Goal: Transaction & Acquisition: Purchase product/service

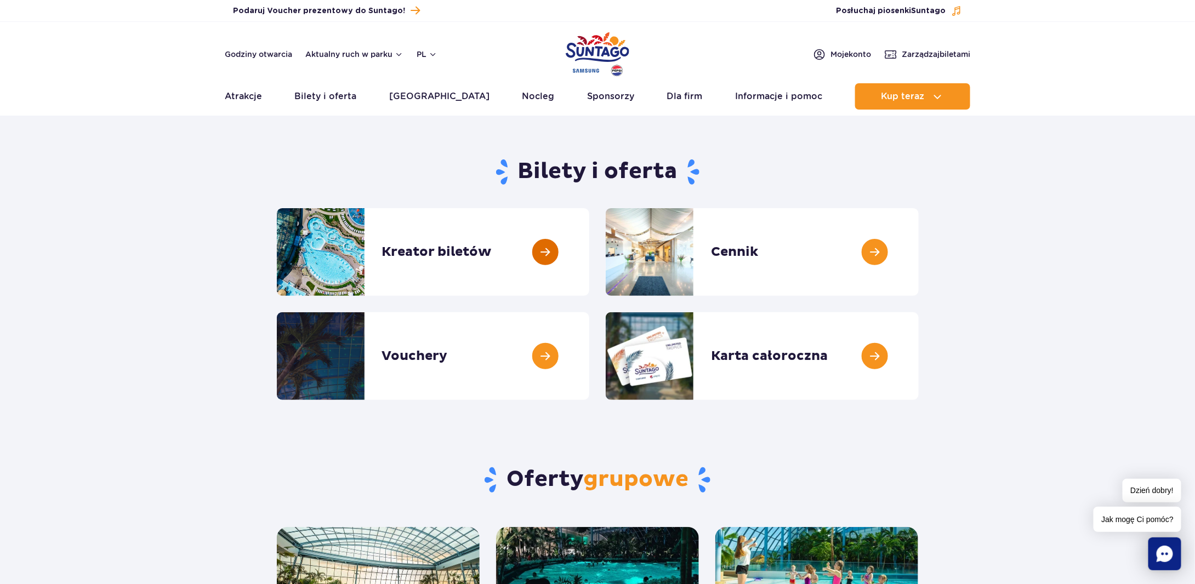
click at [589, 271] on link at bounding box center [589, 252] width 0 height 88
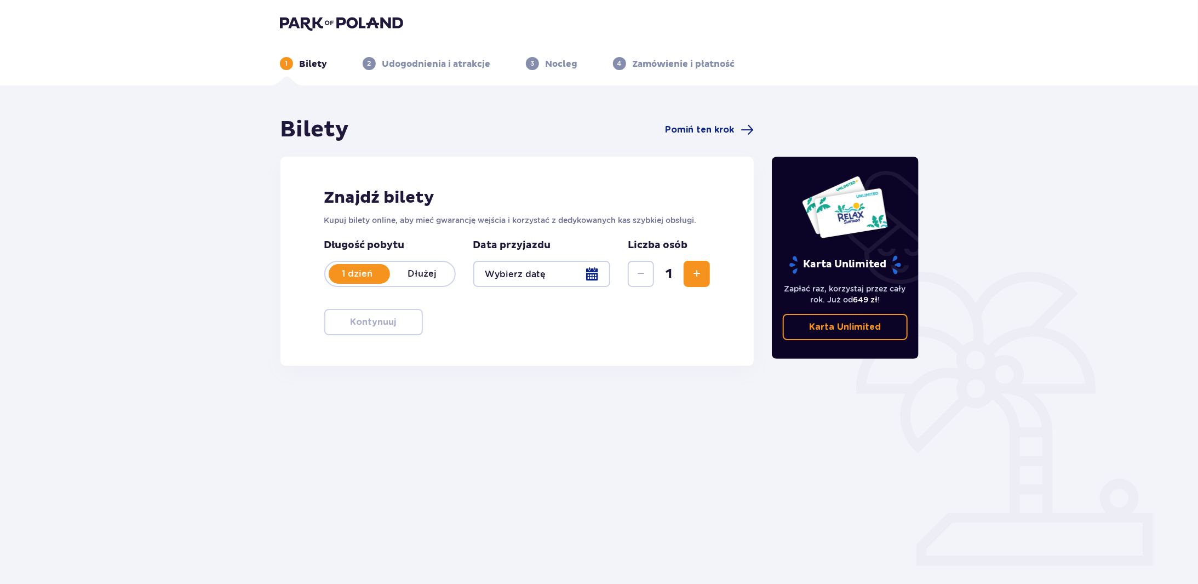
click at [319, 35] on div "1 Bilety 2 Udogodnienia i atrakcje 3 Nocleg 4 Zamówienie i płatność" at bounding box center [599, 50] width 656 height 39
click at [541, 270] on div at bounding box center [542, 274] width 138 height 26
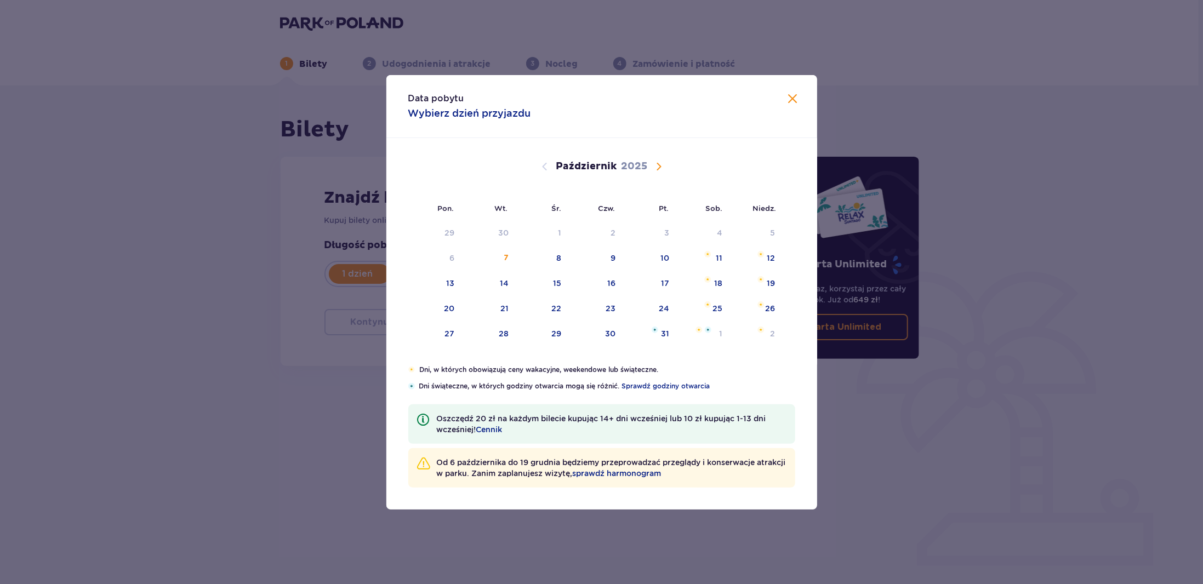
click at [272, 409] on div "Data pobytu Wybierz dzień przyjazdu Pon. Wt. Śr. Czw. Pt. Sob. Niedz. Wrzesień …" at bounding box center [601, 292] width 1203 height 584
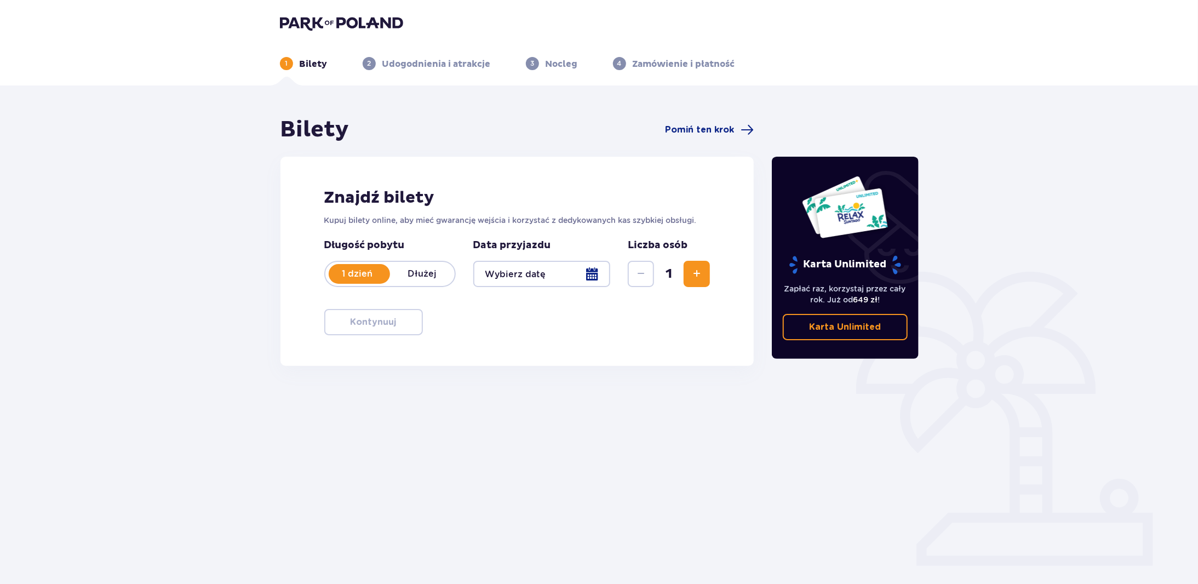
click at [344, 16] on img at bounding box center [341, 22] width 123 height 15
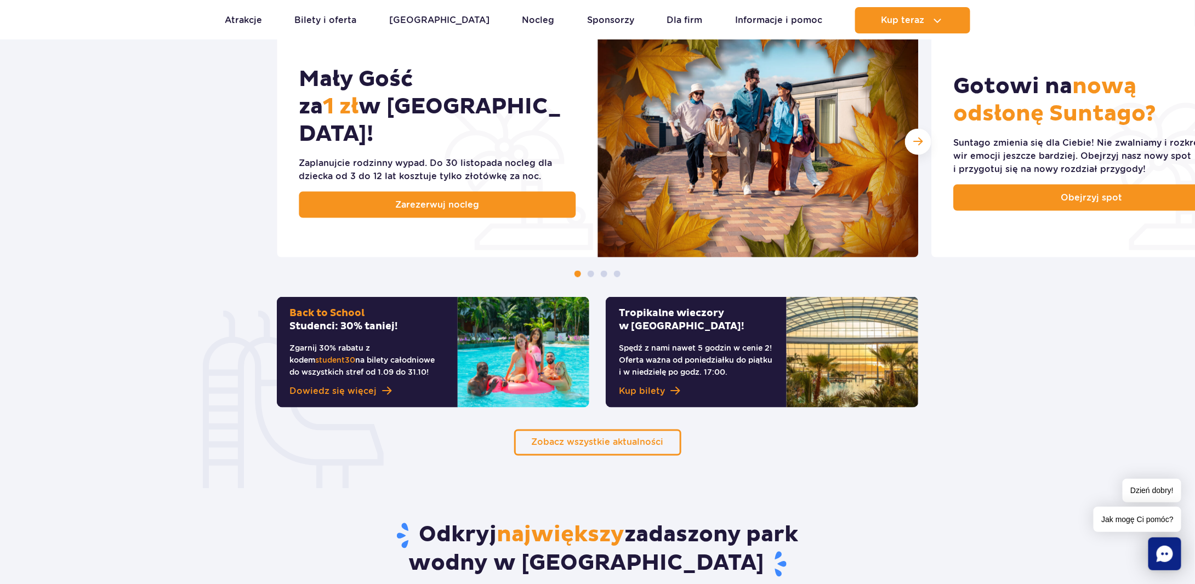
scroll to position [603, 0]
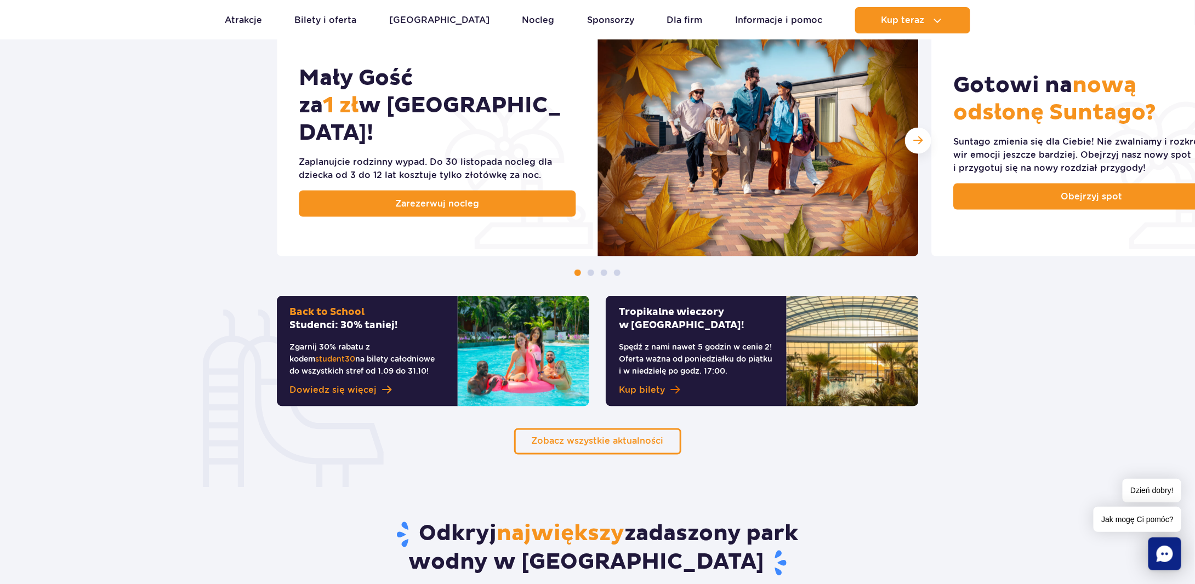
click at [642, 390] on span "Kup bilety" at bounding box center [642, 390] width 46 height 13
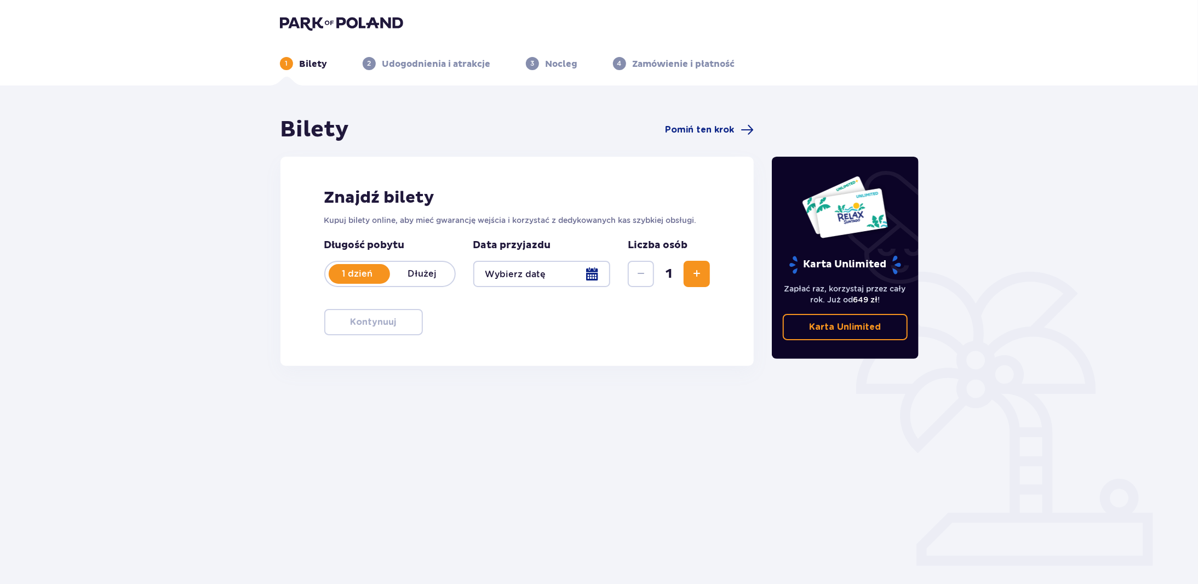
click at [579, 277] on div at bounding box center [542, 274] width 138 height 26
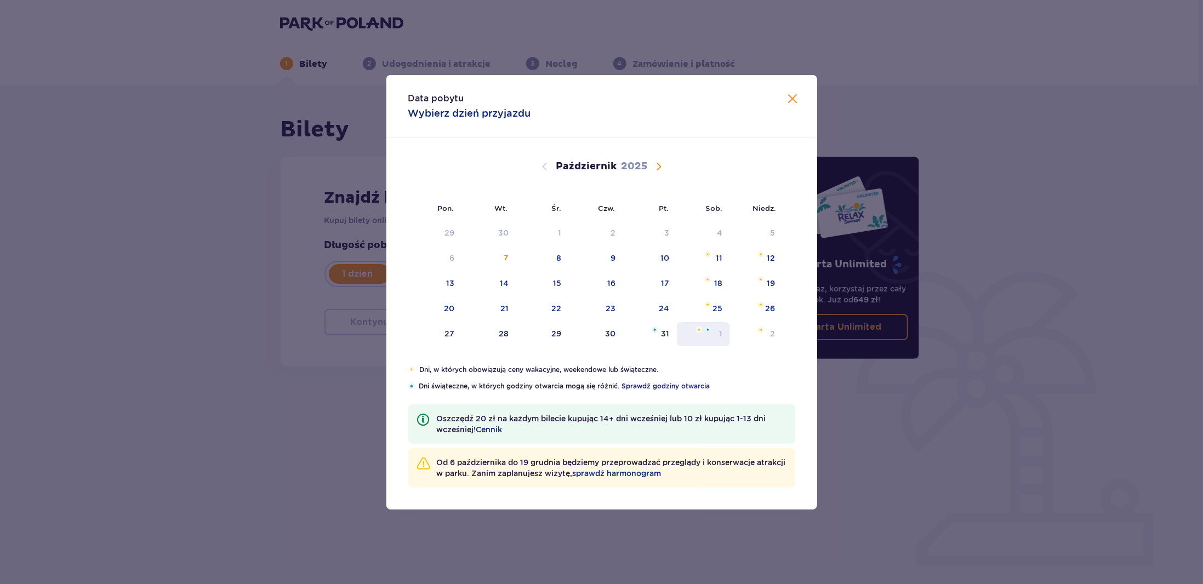
click at [705, 328] on img "sobota, 1 listopada 2025" at bounding box center [708, 330] width 7 height 7
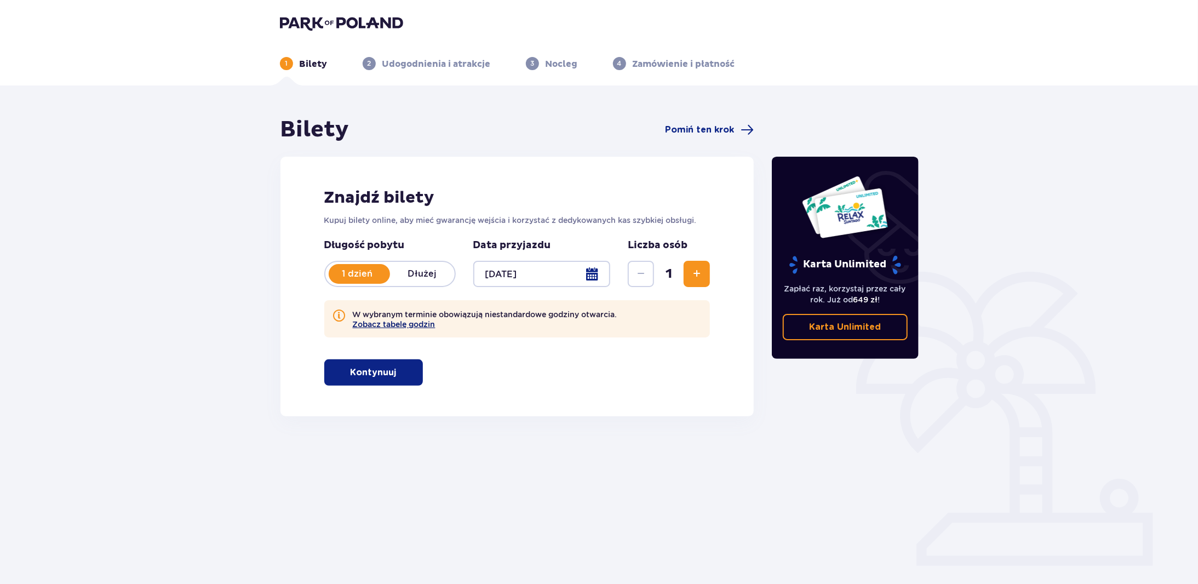
click at [400, 326] on button "Zobacz tabelę godzin" at bounding box center [394, 324] width 83 height 9
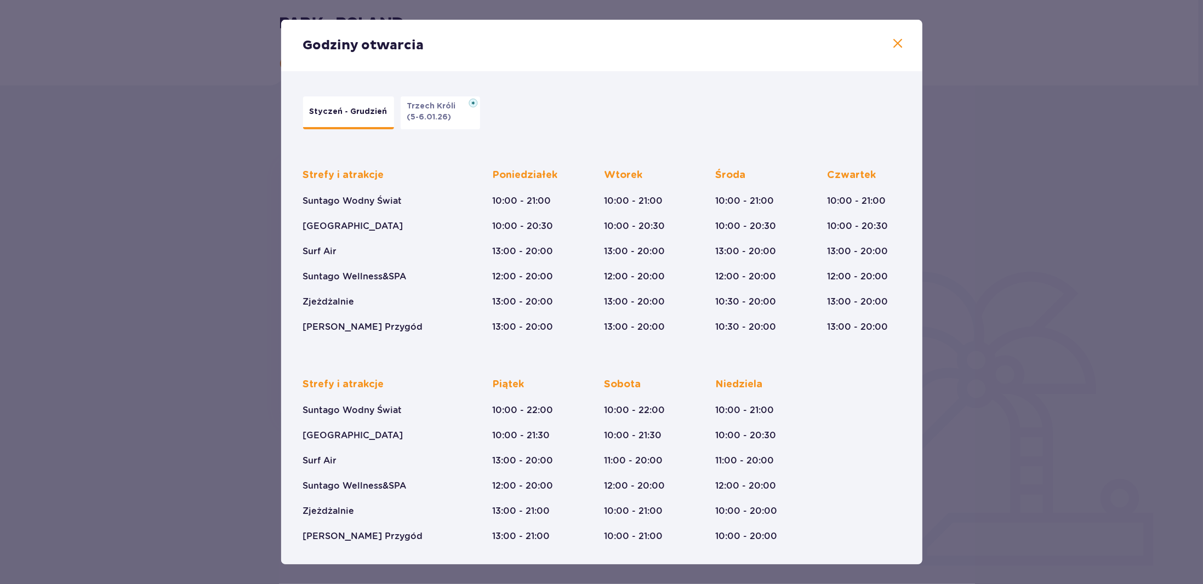
click at [319, 267] on div "Strefy i atrakcje Suntago Wodny Świat Crocodile Island Surf Air Suntago Wellnes…" at bounding box center [378, 251] width 151 height 164
click at [902, 37] on span at bounding box center [897, 43] width 13 height 13
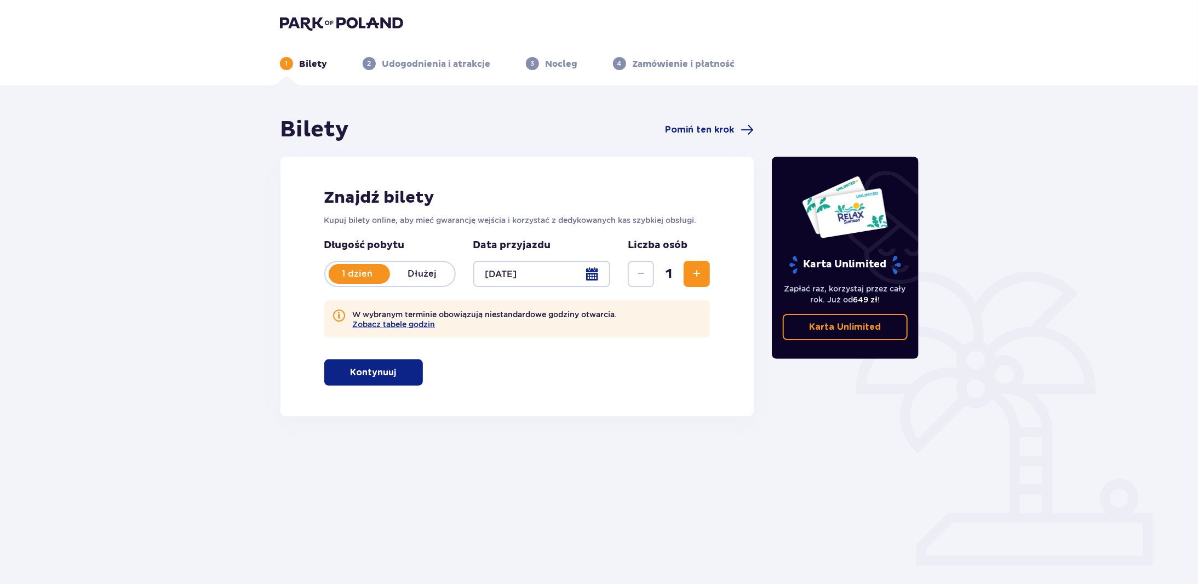
click at [398, 375] on span "button" at bounding box center [398, 372] width 13 height 13
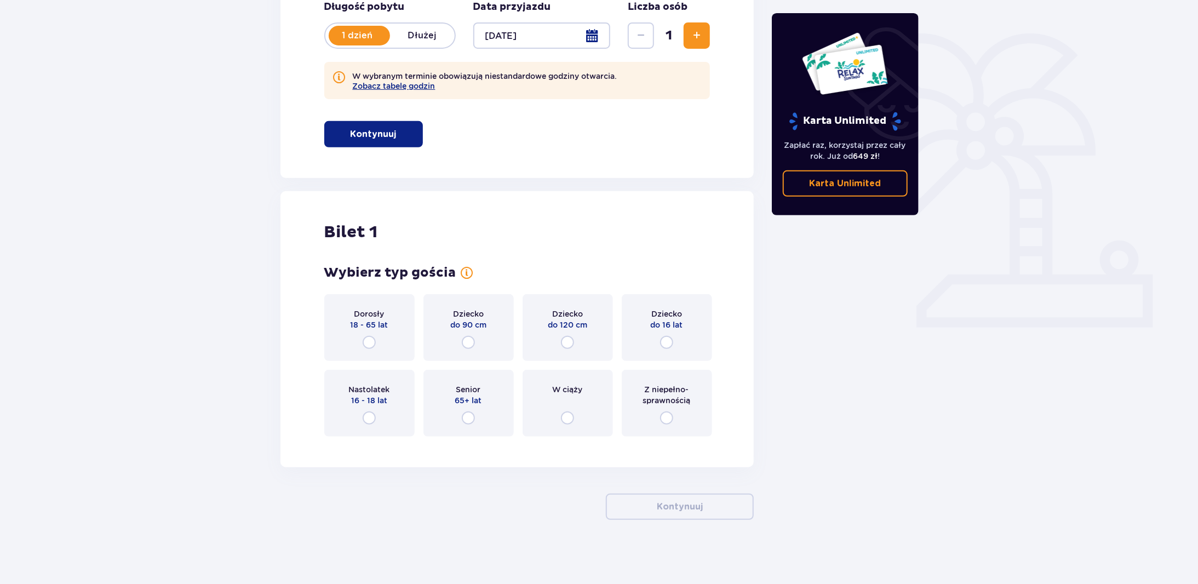
scroll to position [240, 0]
click at [376, 348] on div "Dorosły 18 - 65 lat" at bounding box center [369, 326] width 90 height 67
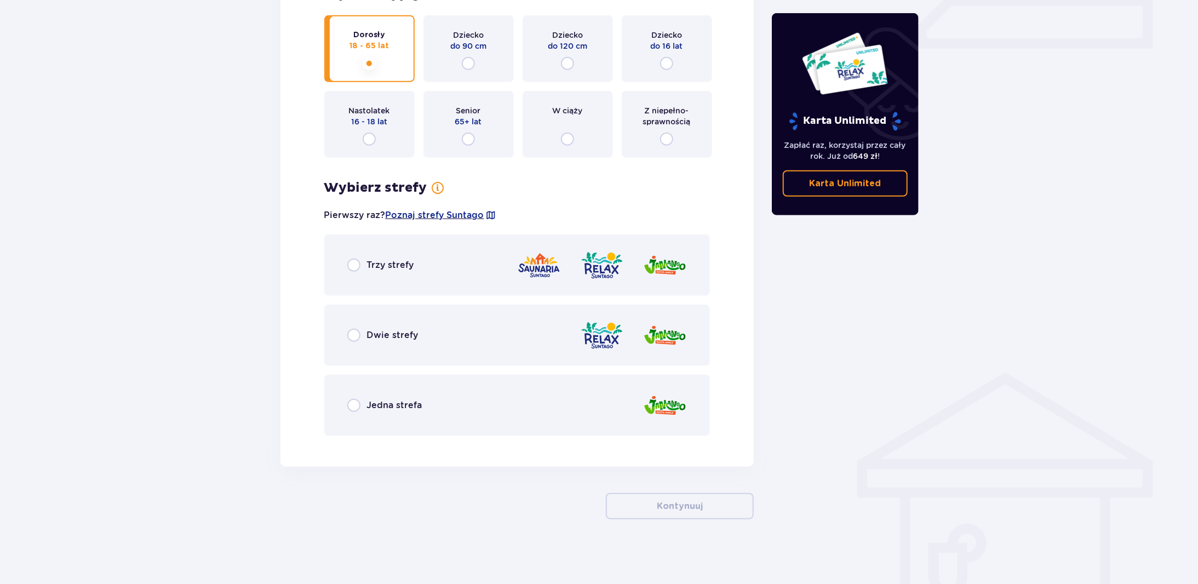
scroll to position [518, 0]
click at [348, 276] on div "Trzy strefy" at bounding box center [517, 263] width 386 height 61
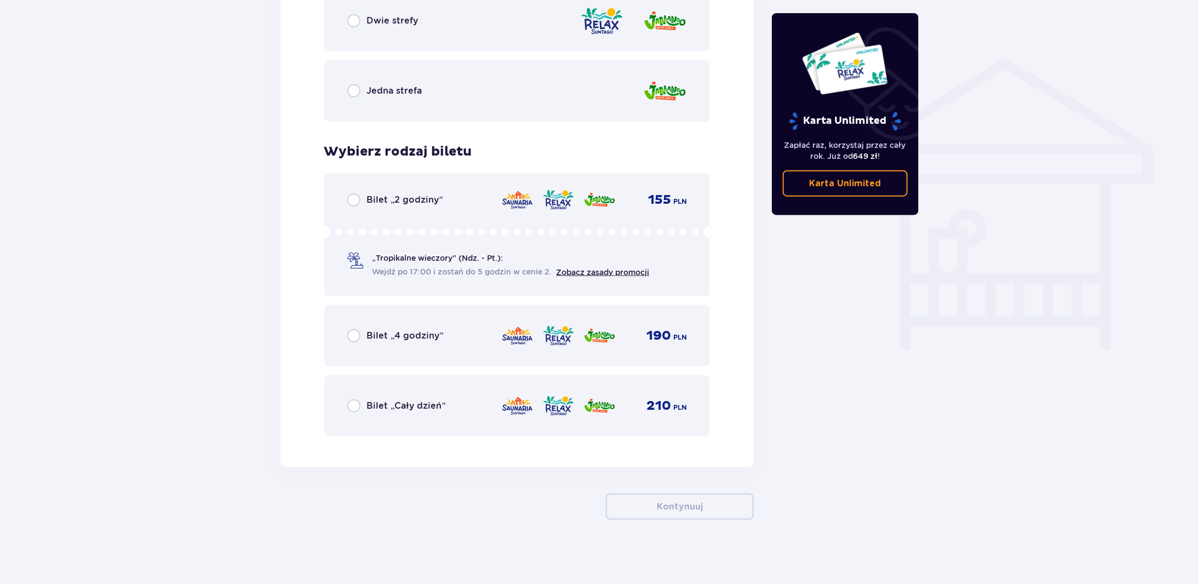
scroll to position [833, 0]
click at [599, 271] on link "Zobacz zasady promocji" at bounding box center [603, 270] width 93 height 9
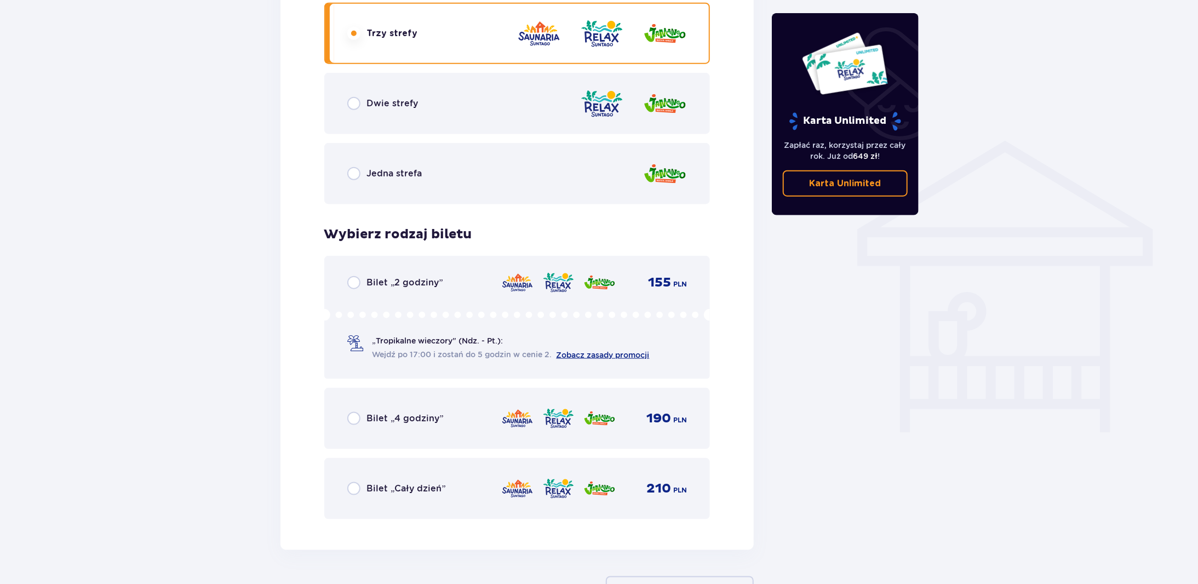
scroll to position [779, 0]
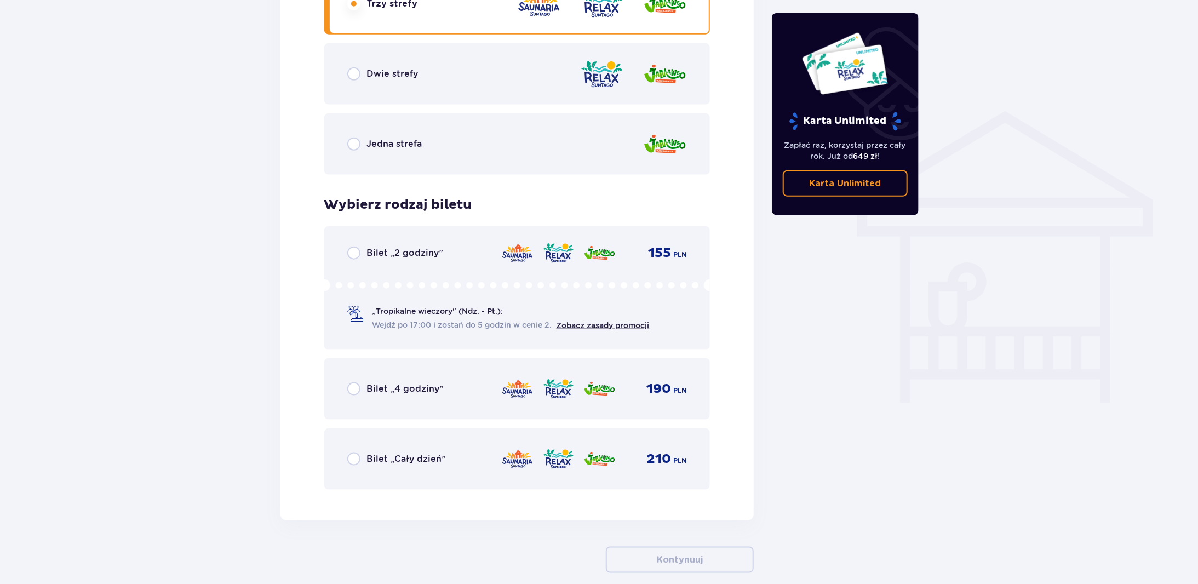
click at [500, 311] on span "„Tropikalne wieczory" (Ndz. - Pt.):" at bounding box center [438, 311] width 130 height 11
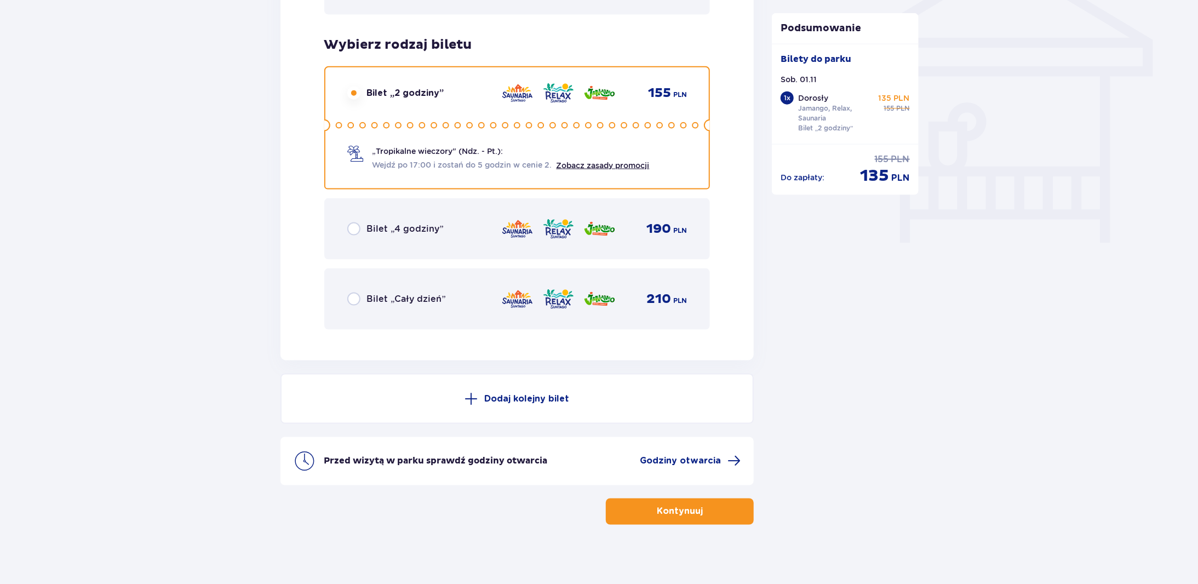
scroll to position [945, 0]
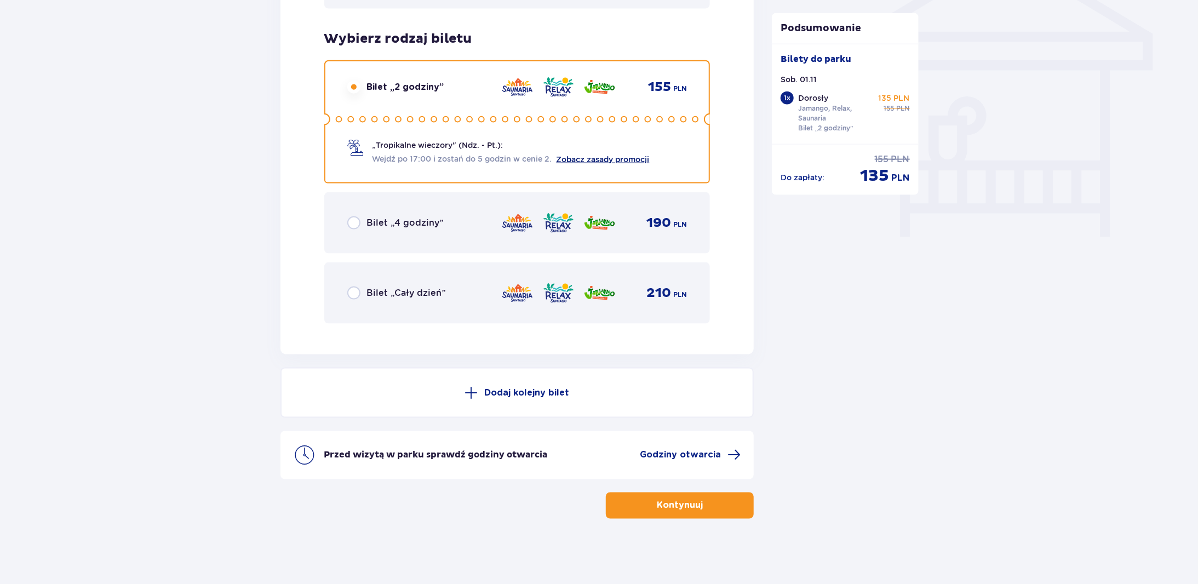
click at [618, 160] on link "Zobacz zasady promocji" at bounding box center [603, 159] width 93 height 9
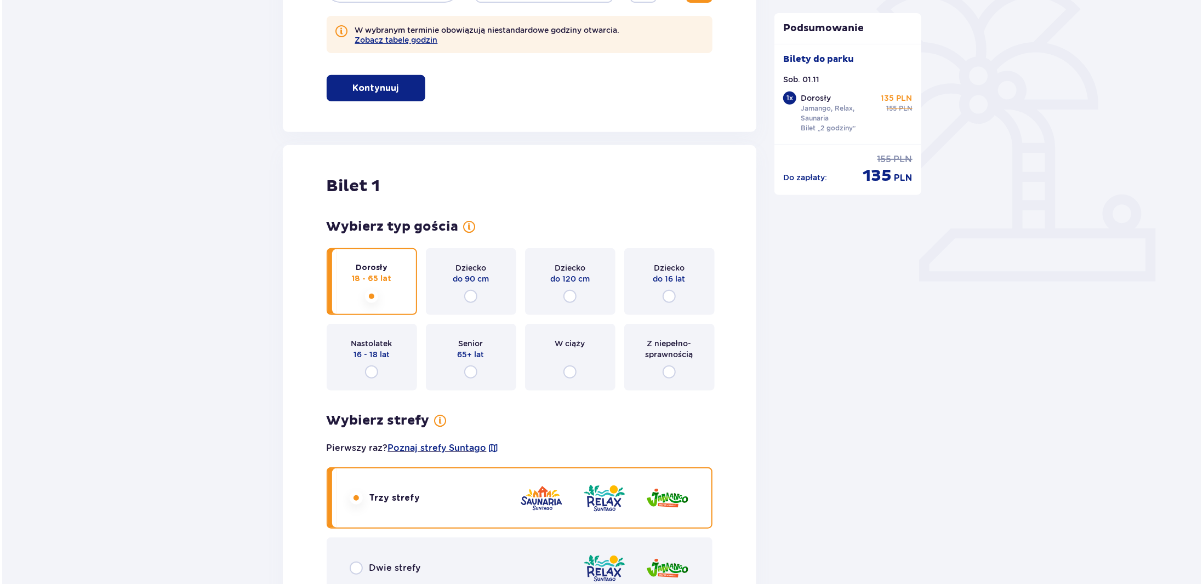
scroll to position [232, 0]
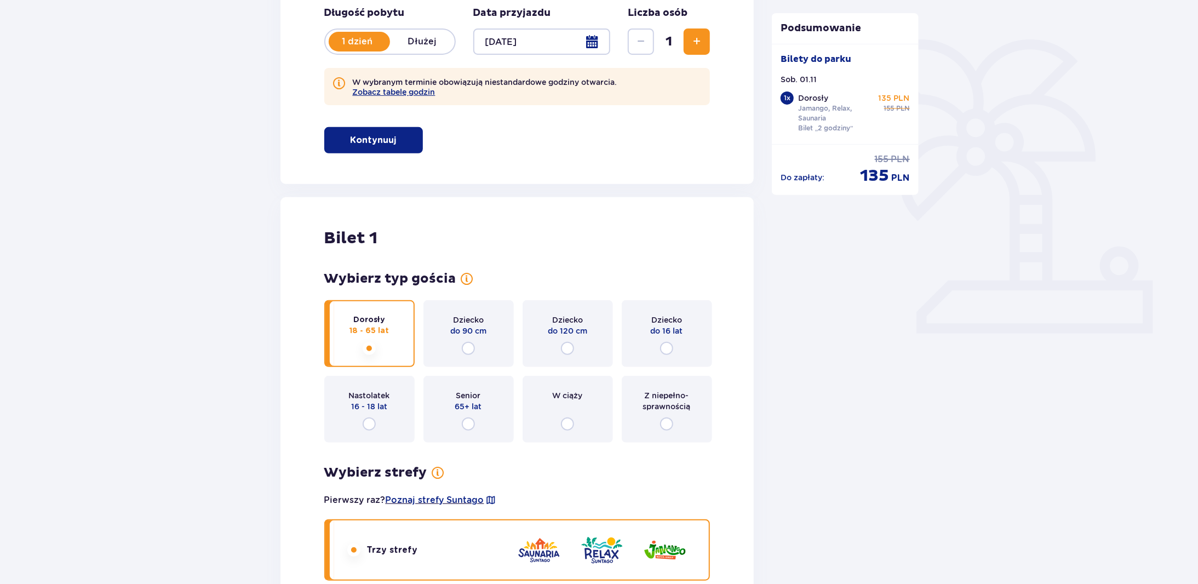
click at [555, 38] on div at bounding box center [542, 41] width 138 height 26
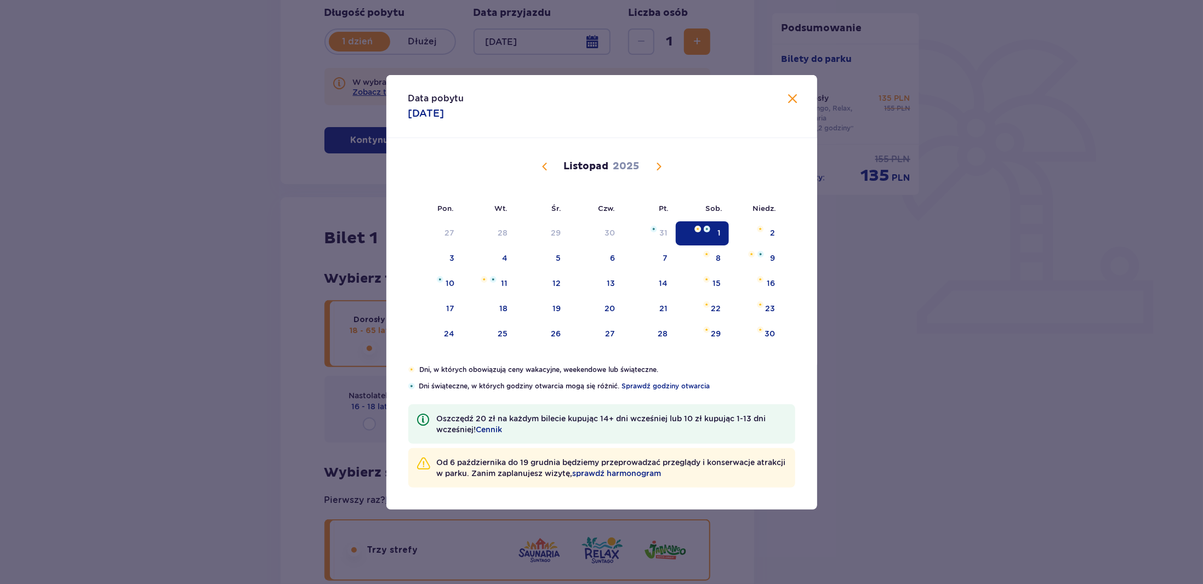
click at [546, 169] on span "Poprzedni miesiąc" at bounding box center [544, 166] width 13 height 13
click at [784, 312] on div "Wrzesień 2025 1 2 3 4 5 6 7 8 9 10 11 12 13 14 15 16 17 18 19 20 21 22 23 24 25…" at bounding box center [601, 347] width 431 height 419
click at [768, 308] on div "26" at bounding box center [770, 308] width 10 height 11
type input "26.10.25"
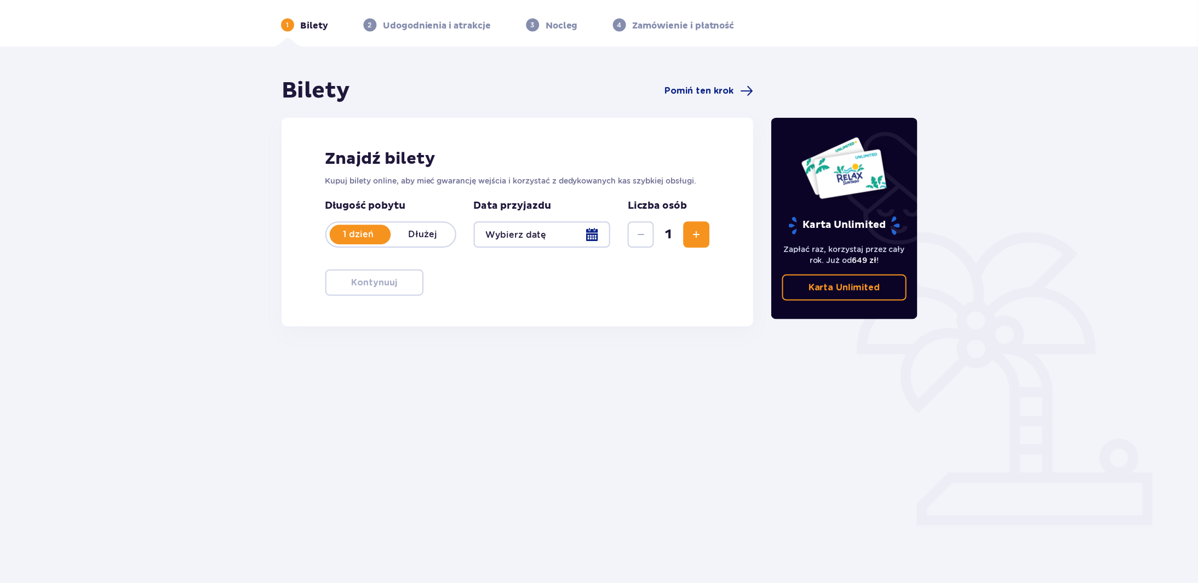
scroll to position [39, 0]
click at [561, 228] on div at bounding box center [542, 234] width 138 height 26
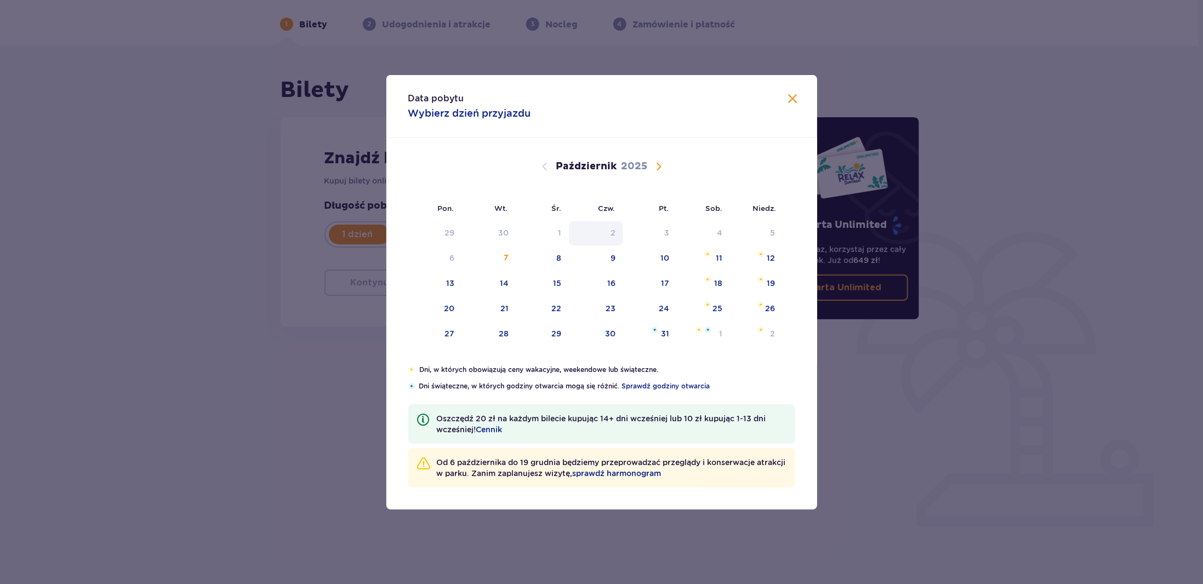
click at [599, 243] on div "2" at bounding box center [596, 233] width 54 height 24
click at [772, 303] on div "26" at bounding box center [770, 308] width 10 height 11
type input "26.10.25"
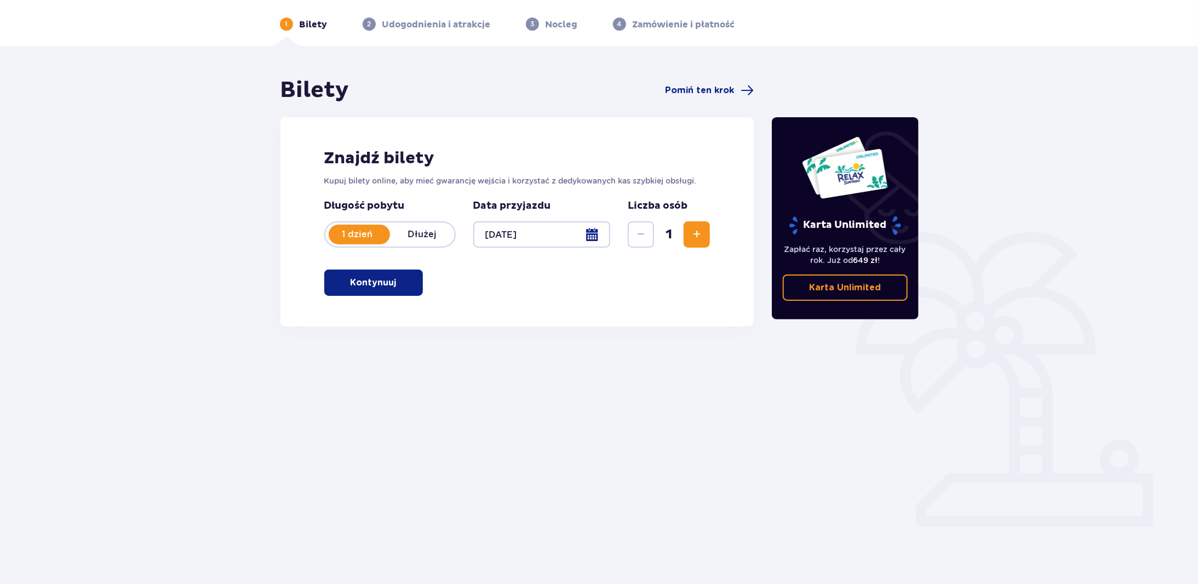
click at [421, 286] on button "Kontynuuj" at bounding box center [373, 283] width 99 height 26
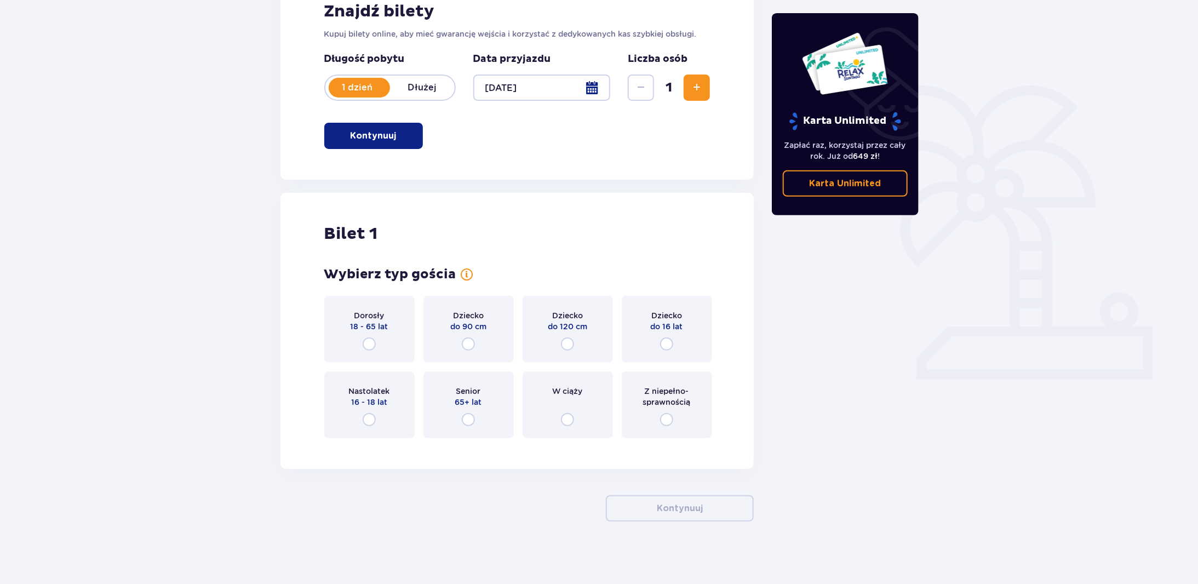
scroll to position [189, 0]
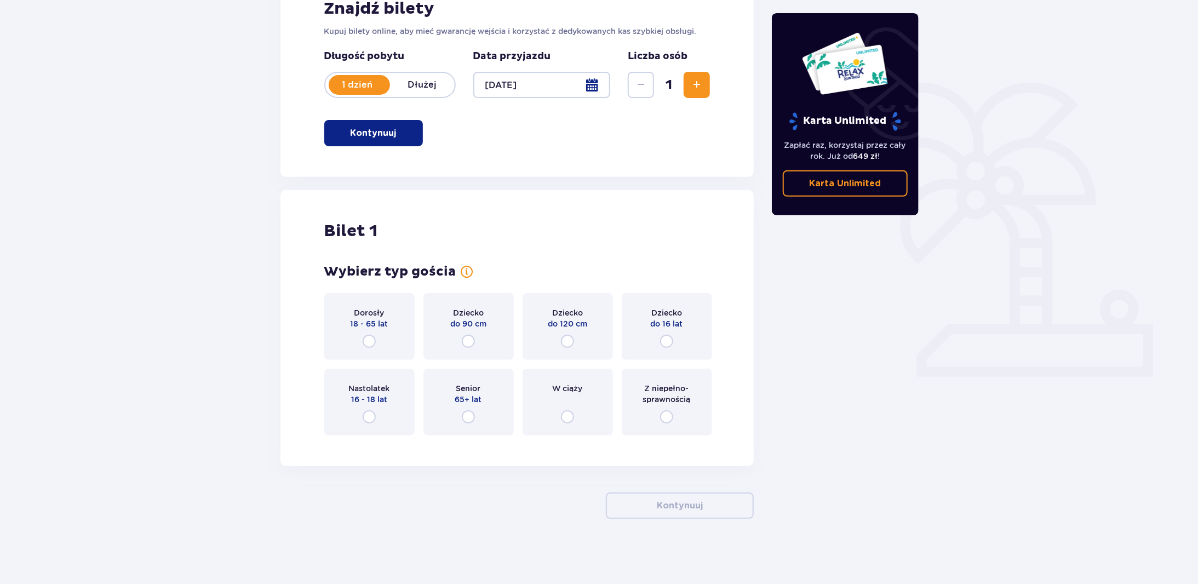
click at [365, 351] on div "Dorosły 18 - 65 lat" at bounding box center [369, 326] width 90 height 67
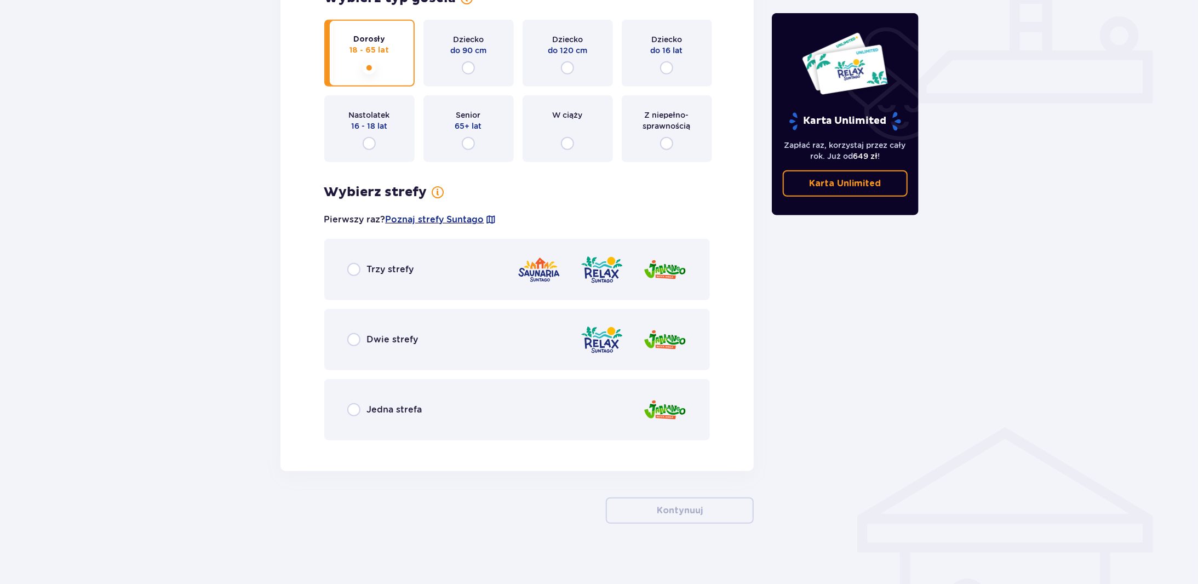
scroll to position [467, 0]
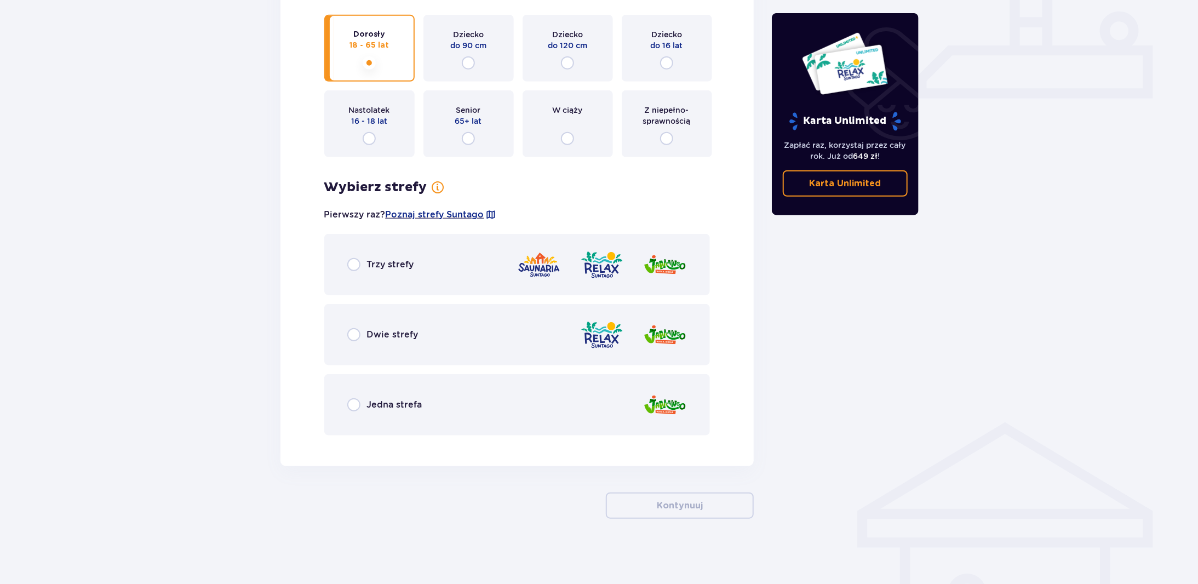
click at [422, 271] on div "Trzy strefy" at bounding box center [517, 264] width 386 height 61
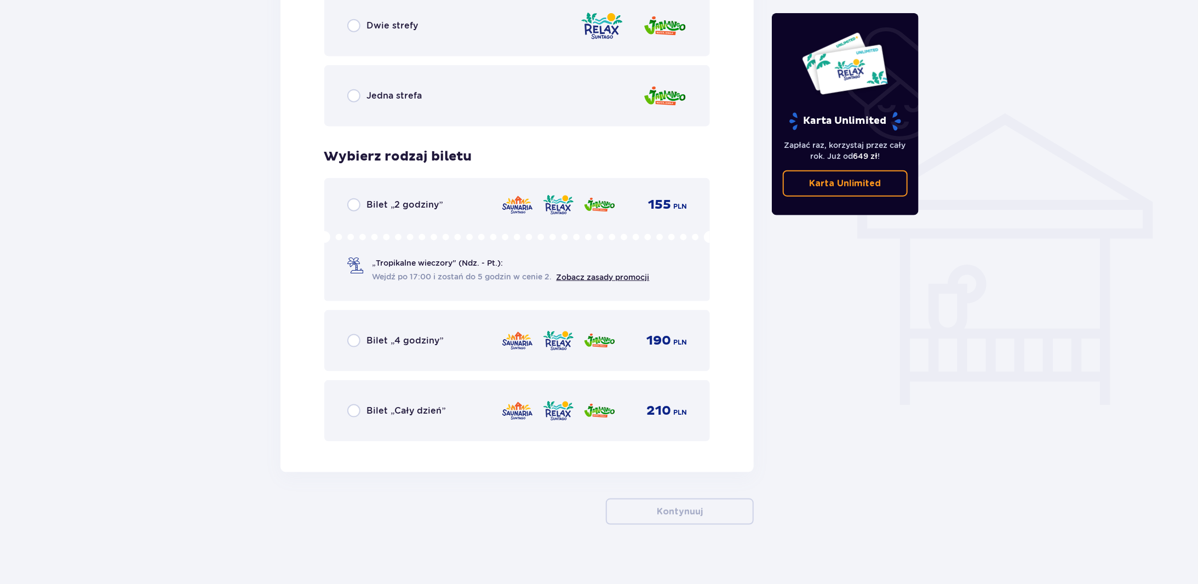
scroll to position [782, 0]
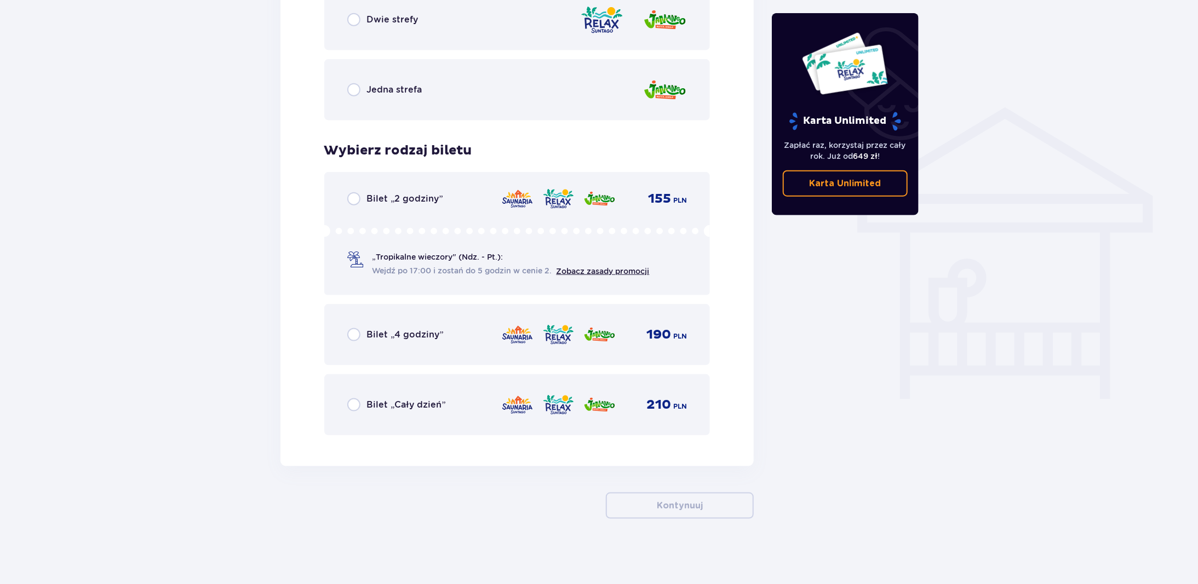
click at [357, 199] on input "radio" at bounding box center [353, 198] width 13 height 13
radio input "true"
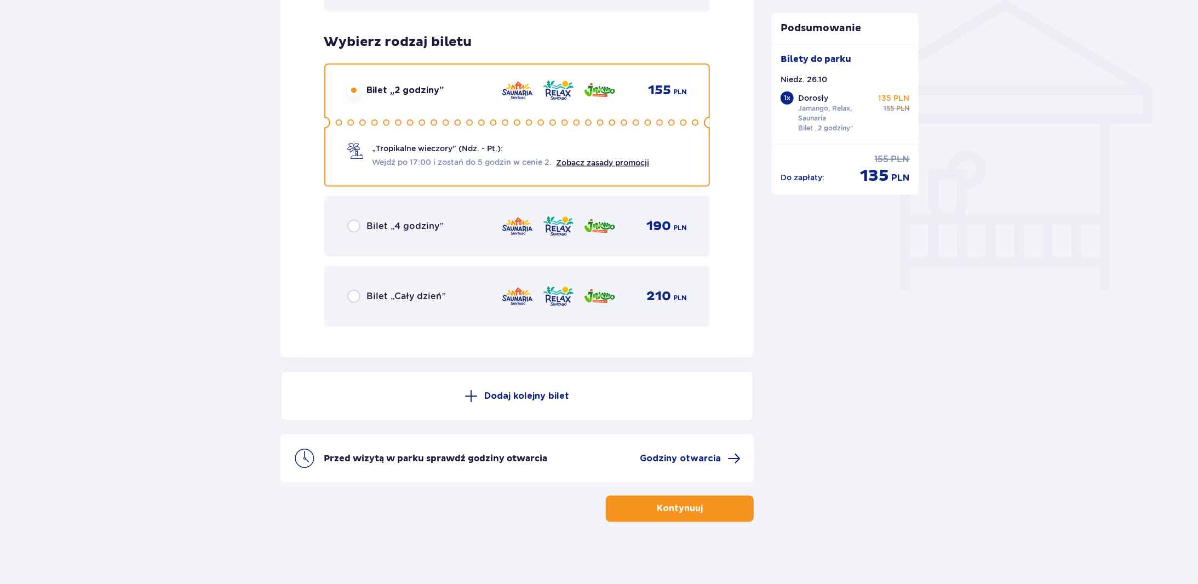
scroll to position [894, 0]
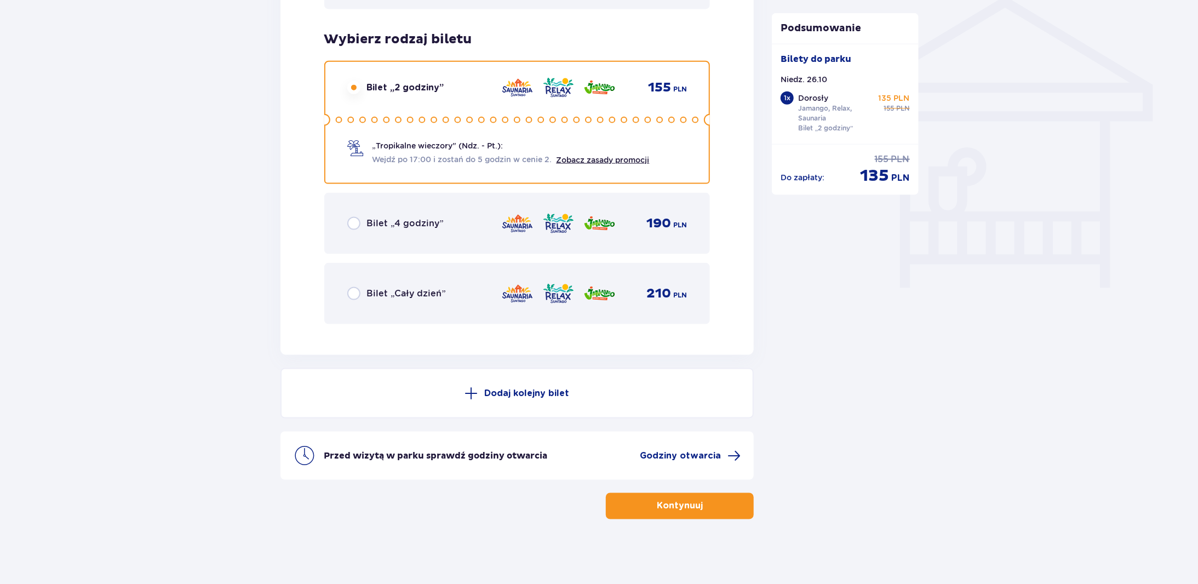
click at [704, 512] on button "Kontynuuj" at bounding box center [680, 506] width 148 height 26
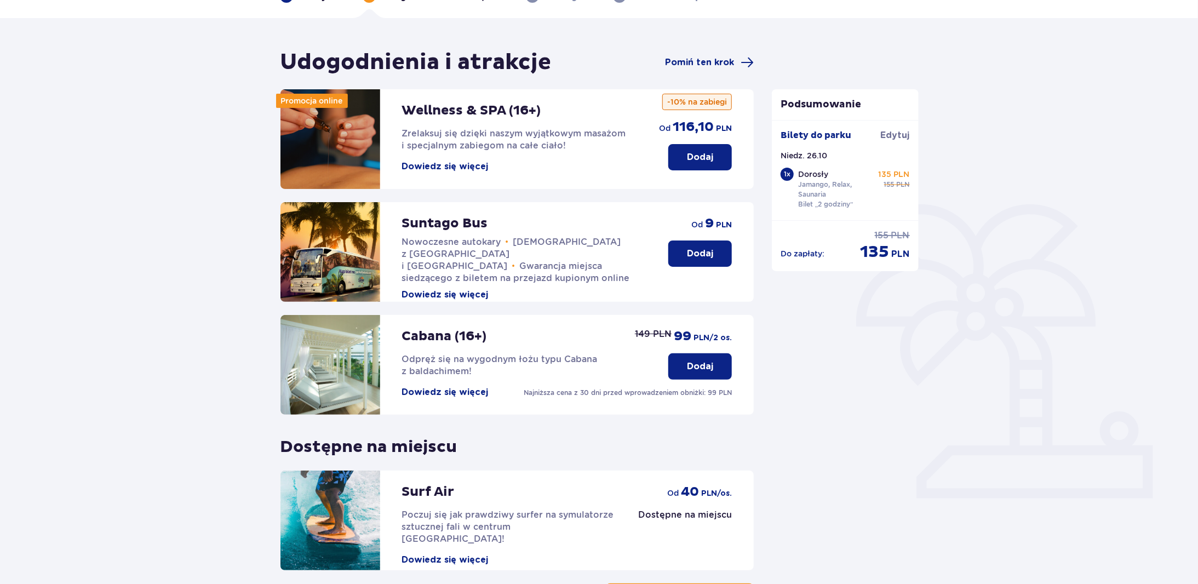
scroll to position [110, 0]
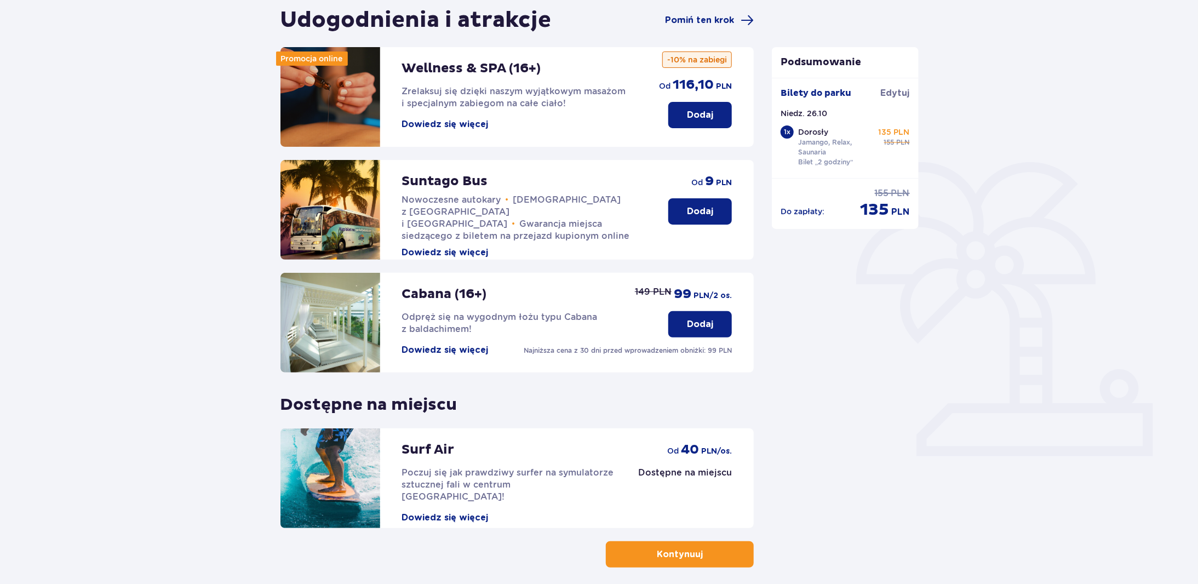
click at [436, 346] on button "Dowiedz się więcej" at bounding box center [445, 350] width 87 height 12
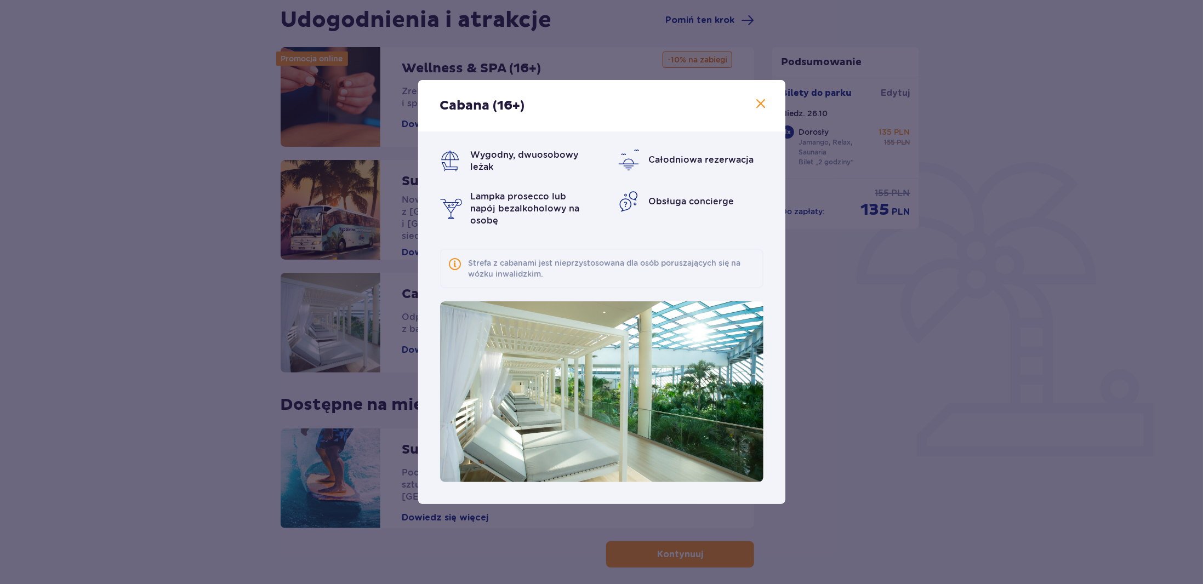
click at [759, 110] on span at bounding box center [761, 104] width 13 height 13
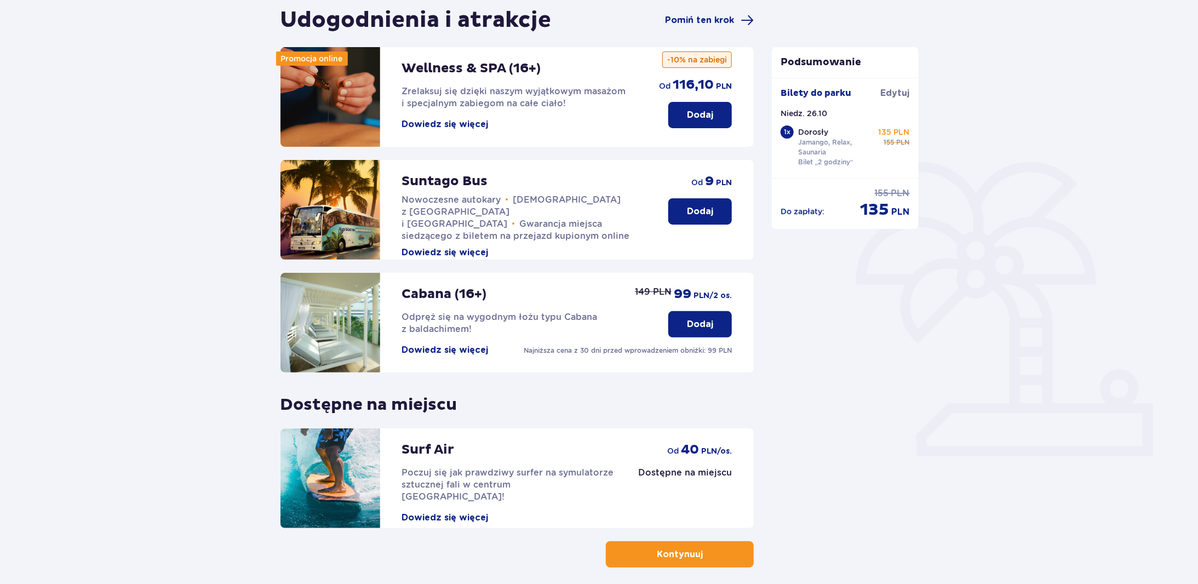
click at [475, 345] on button "Dowiedz się więcej" at bounding box center [445, 350] width 87 height 12
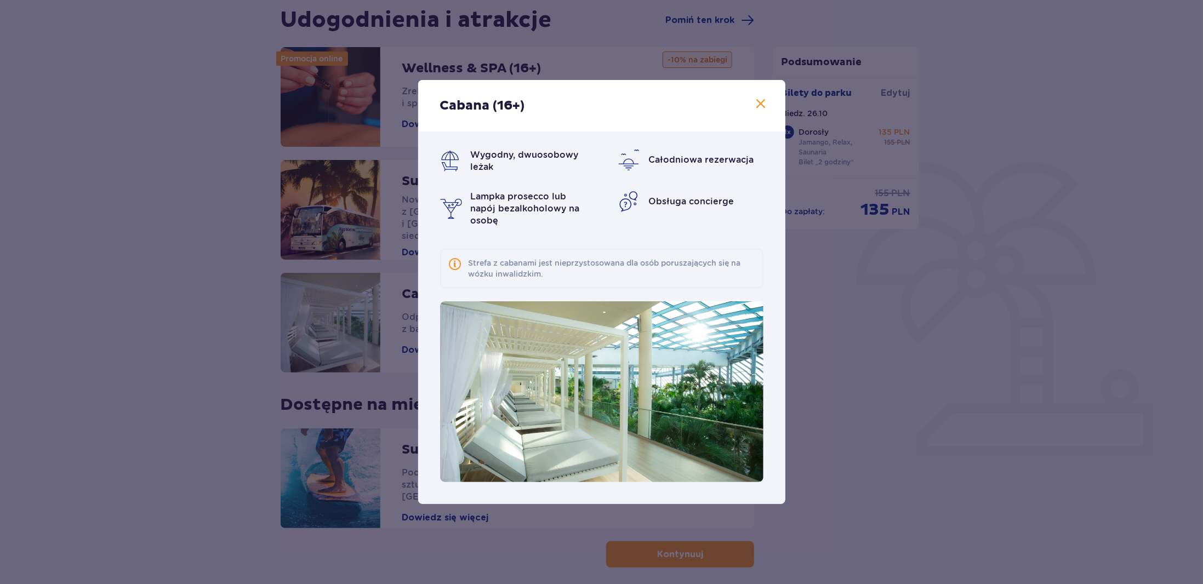
click at [475, 350] on img at bounding box center [601, 391] width 323 height 181
click at [763, 107] on span at bounding box center [761, 104] width 13 height 13
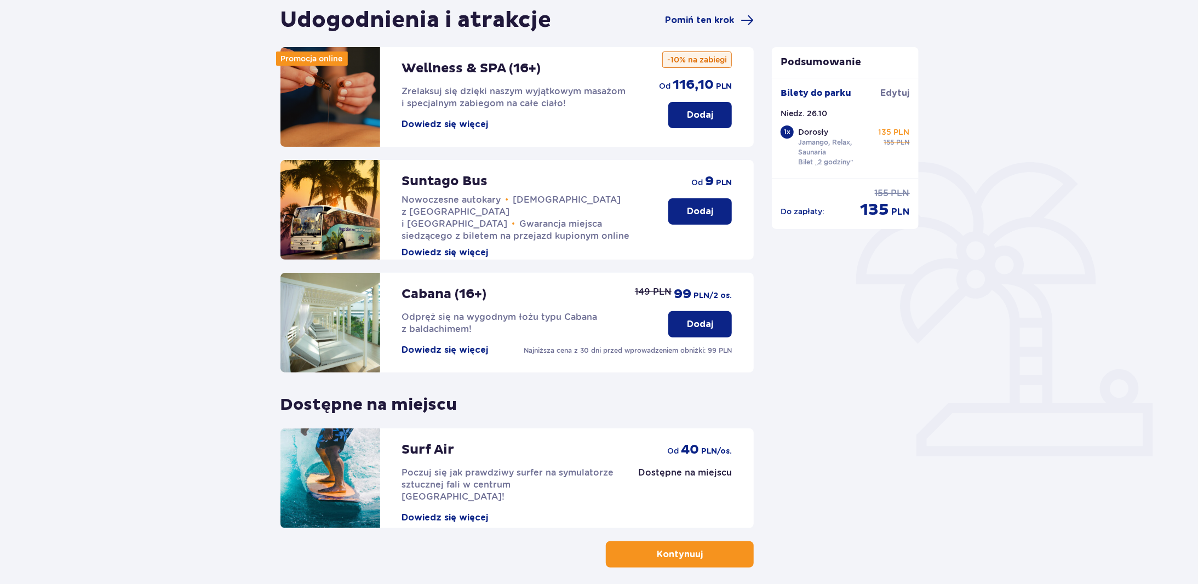
click at [702, 551] on span "button" at bounding box center [705, 554] width 13 height 13
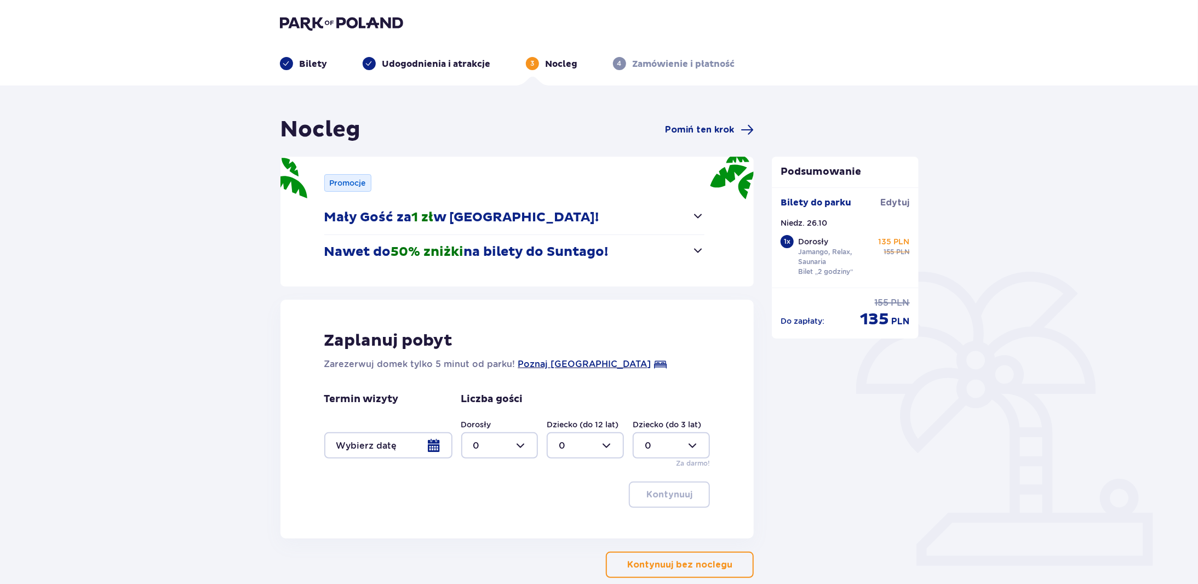
click at [681, 249] on button "Nawet do 50% zniżki na bilety do Suntago!" at bounding box center [514, 252] width 381 height 34
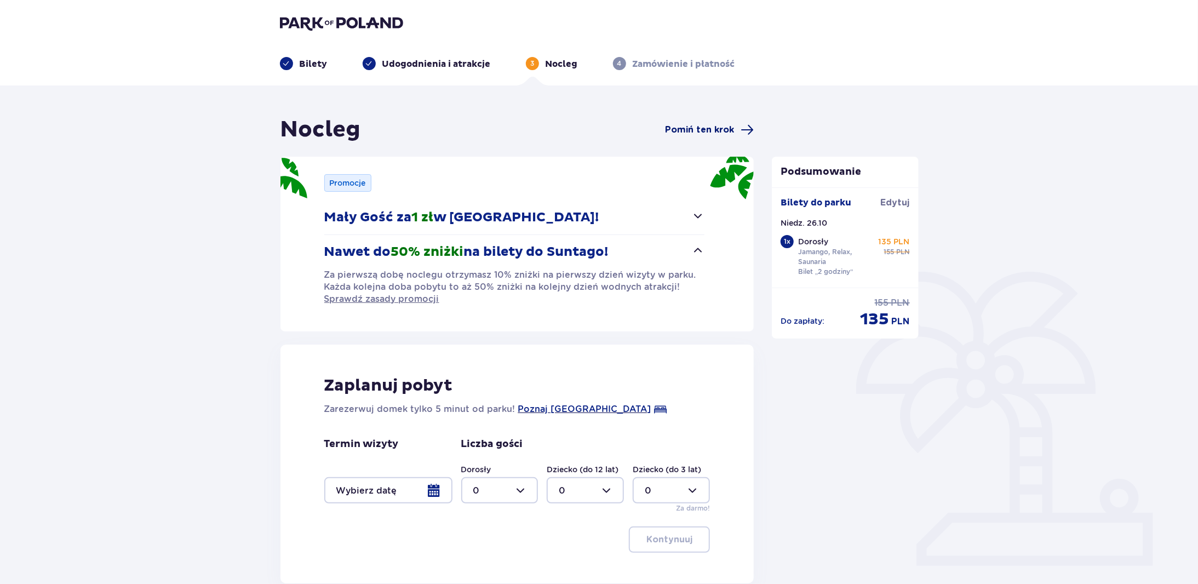
click at [707, 134] on span "Pomiń ten krok" at bounding box center [699, 130] width 69 height 12
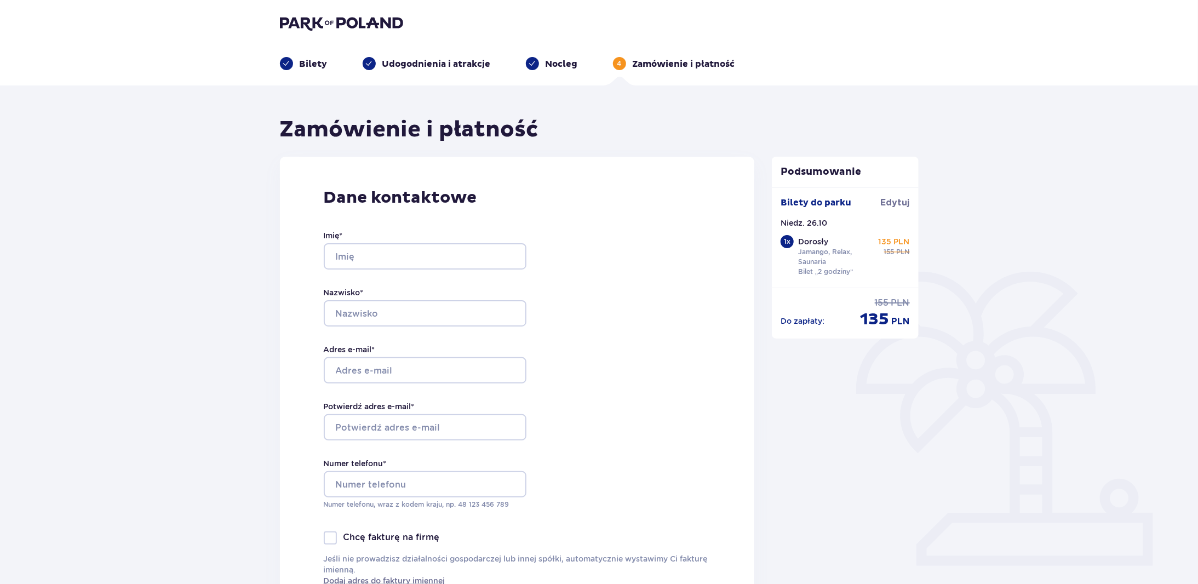
click at [334, 19] on img at bounding box center [341, 22] width 123 height 15
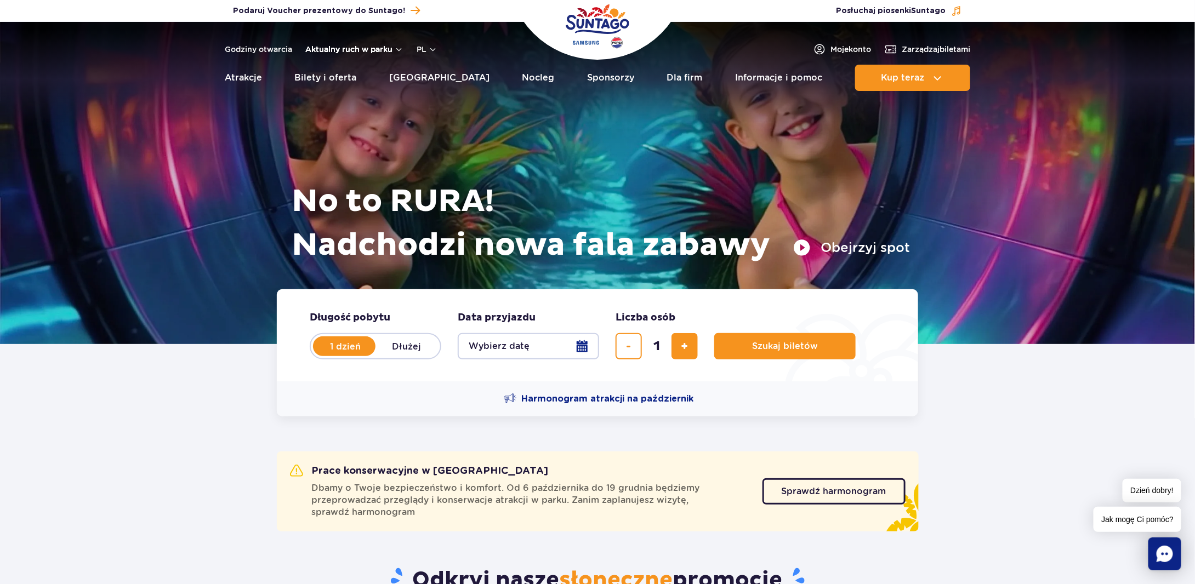
click at [399, 51] on button "Aktualny ruch w parku" at bounding box center [354, 49] width 98 height 9
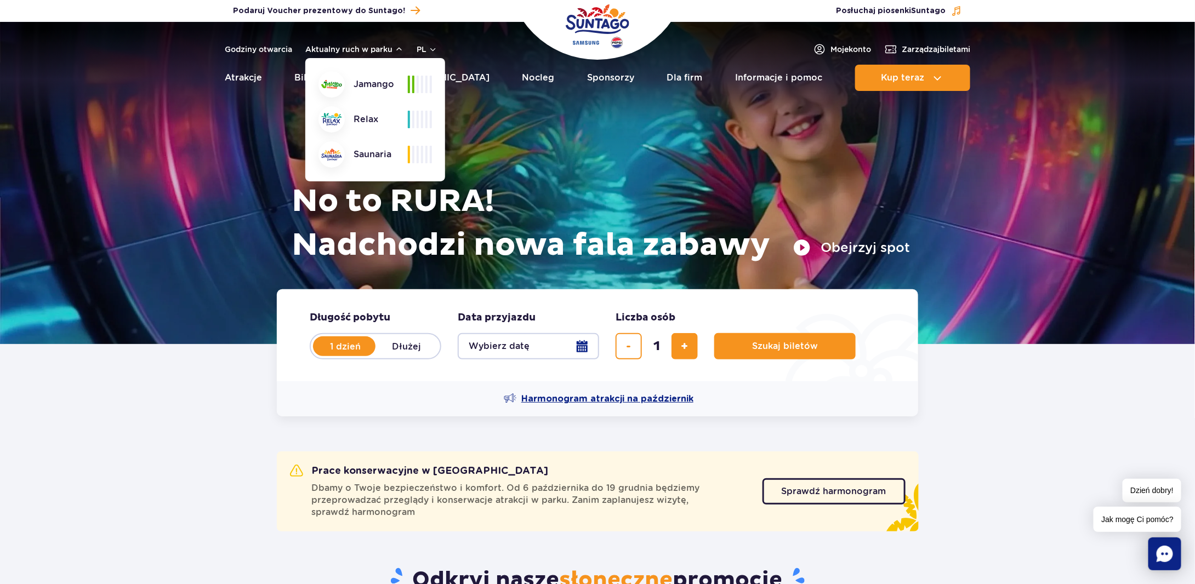
click at [653, 393] on span "Harmonogram atrakcji na październik" at bounding box center [607, 399] width 172 height 12
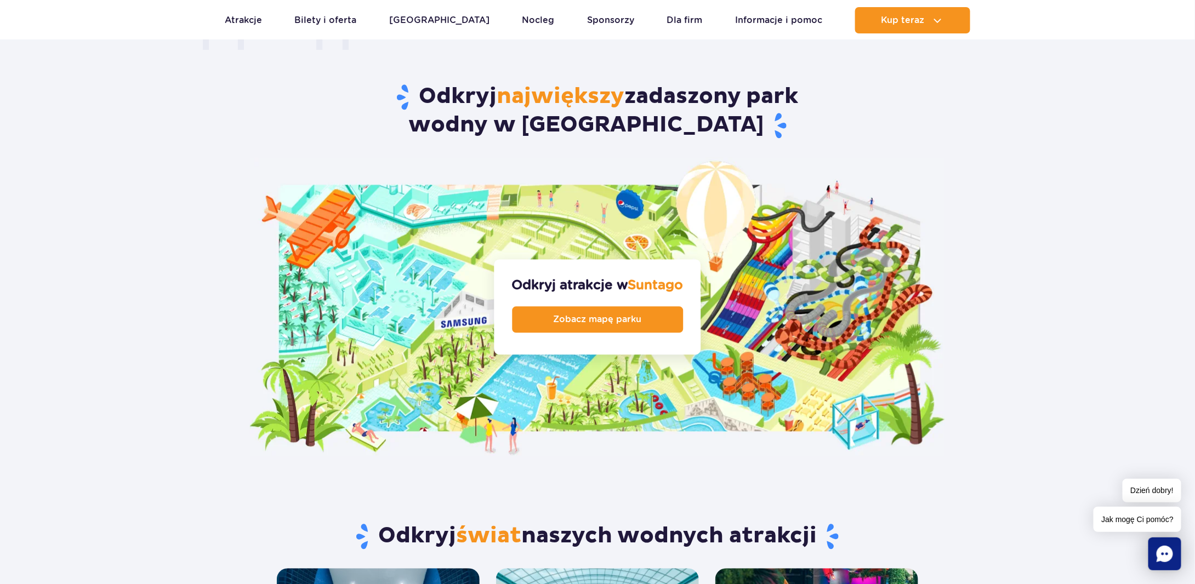
scroll to position [1041, 0]
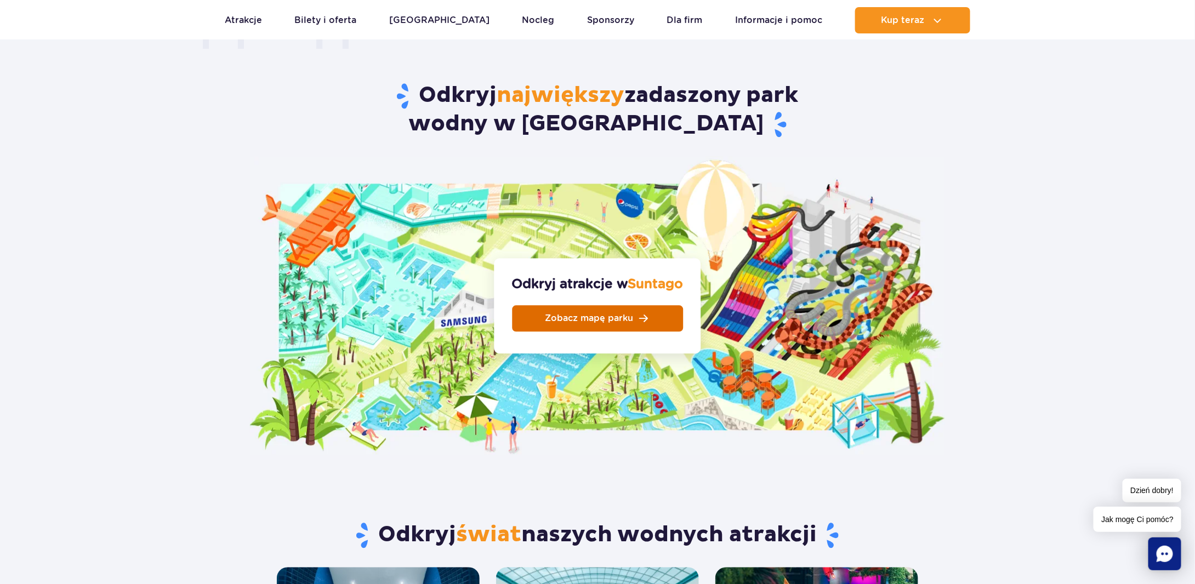
click at [655, 306] on link "Zobacz mapę parku" at bounding box center [597, 319] width 171 height 26
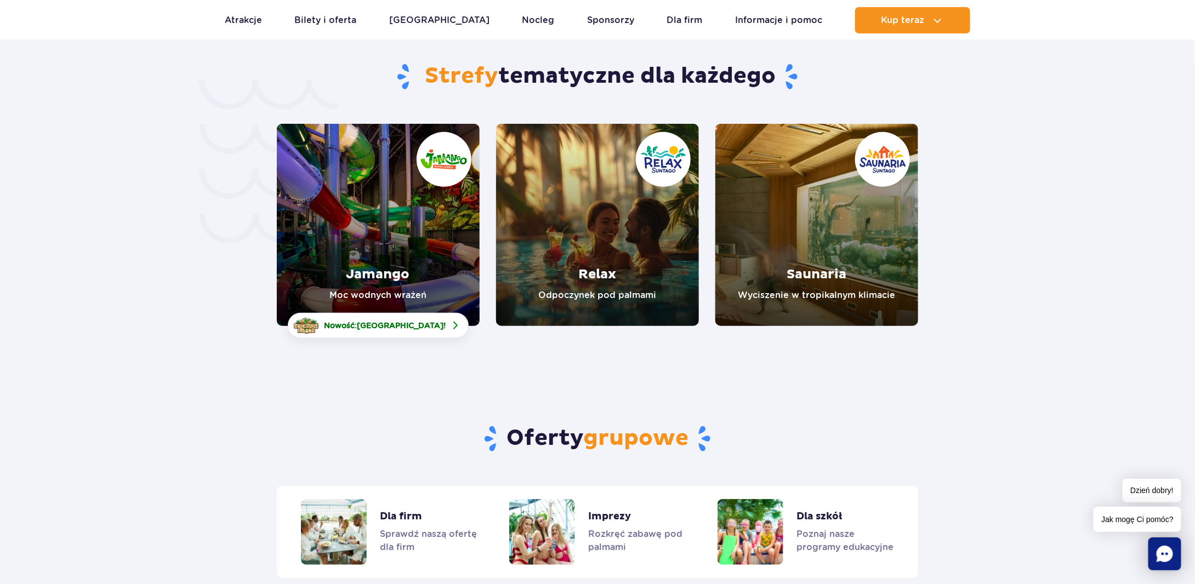
scroll to position [2356, 0]
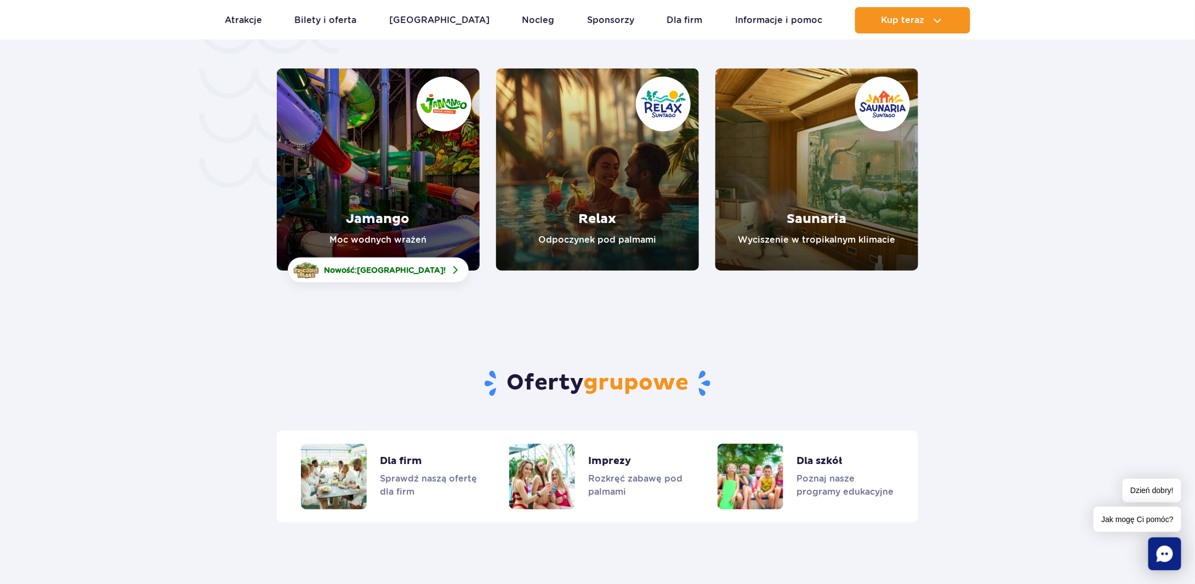
click at [643, 188] on link "Relax" at bounding box center [597, 169] width 203 height 202
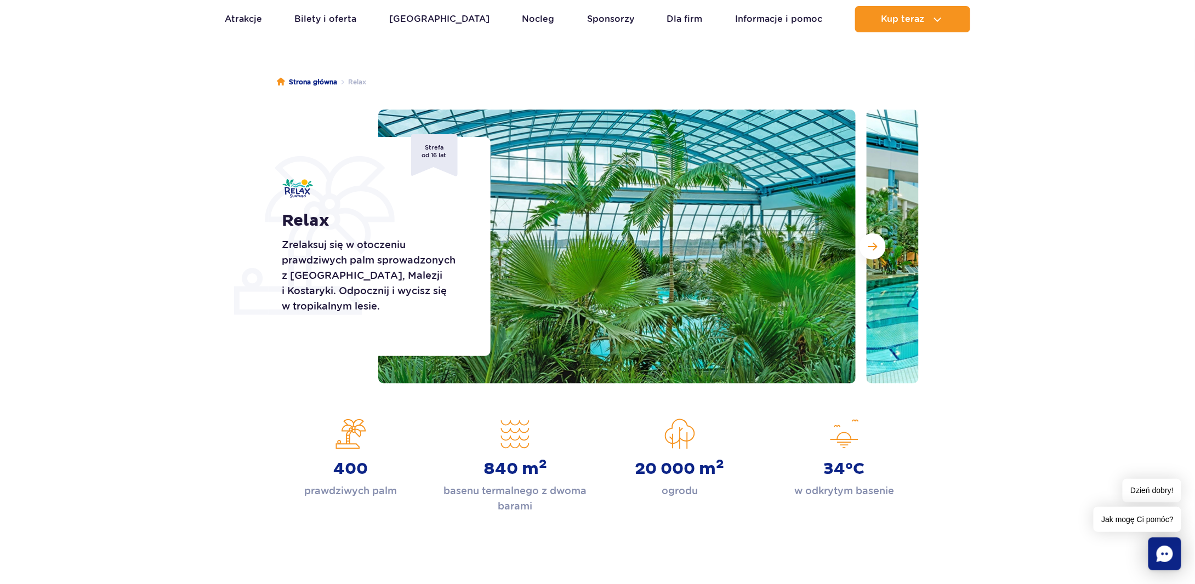
scroll to position [110, 0]
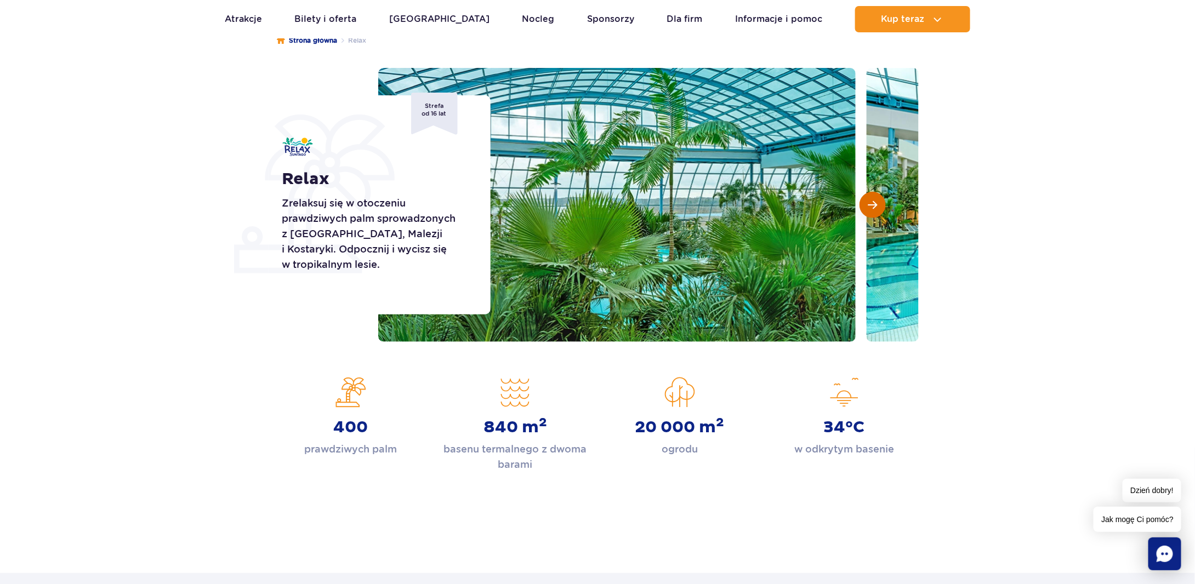
click at [872, 208] on span "Następny slajd" at bounding box center [871, 205] width 9 height 10
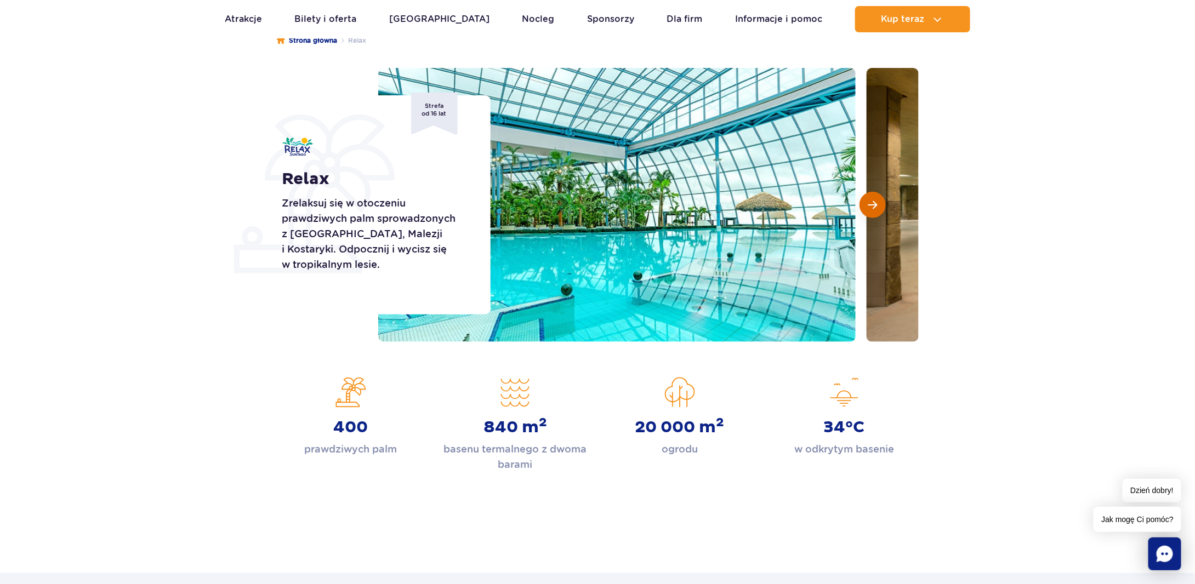
click at [872, 208] on span "Następny slajd" at bounding box center [871, 205] width 9 height 10
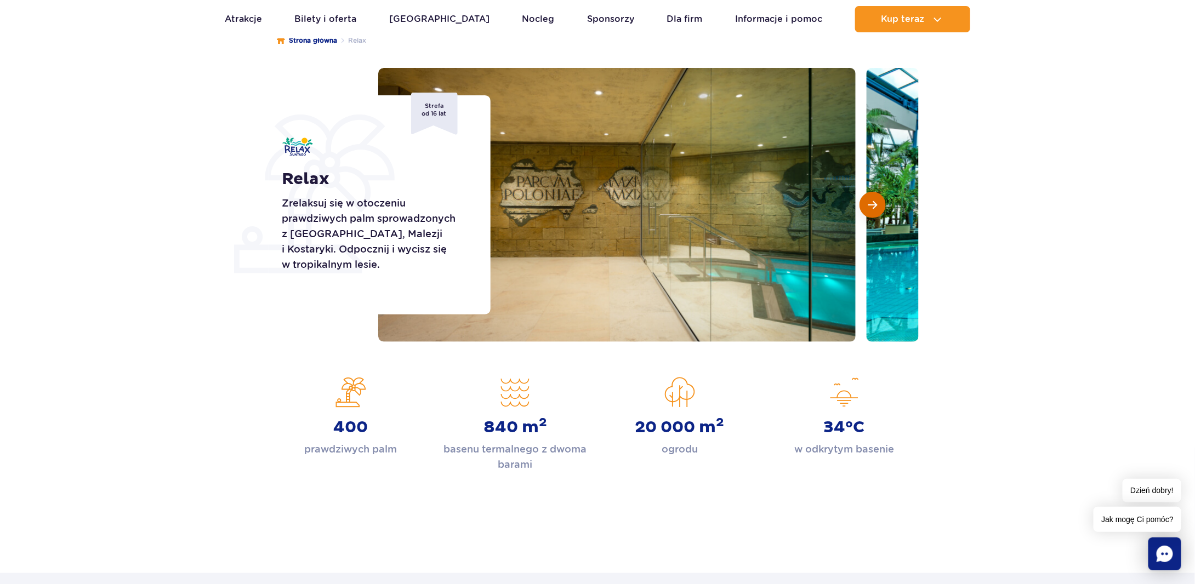
click at [872, 208] on span "Następny slajd" at bounding box center [871, 205] width 9 height 10
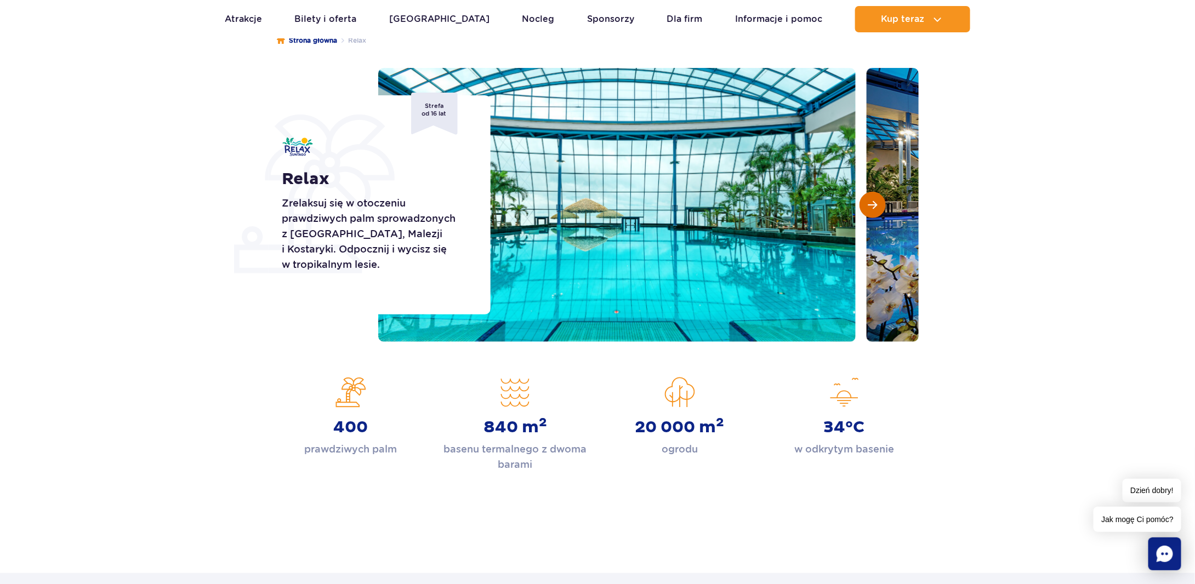
click at [872, 208] on span "Następny slajd" at bounding box center [871, 205] width 9 height 10
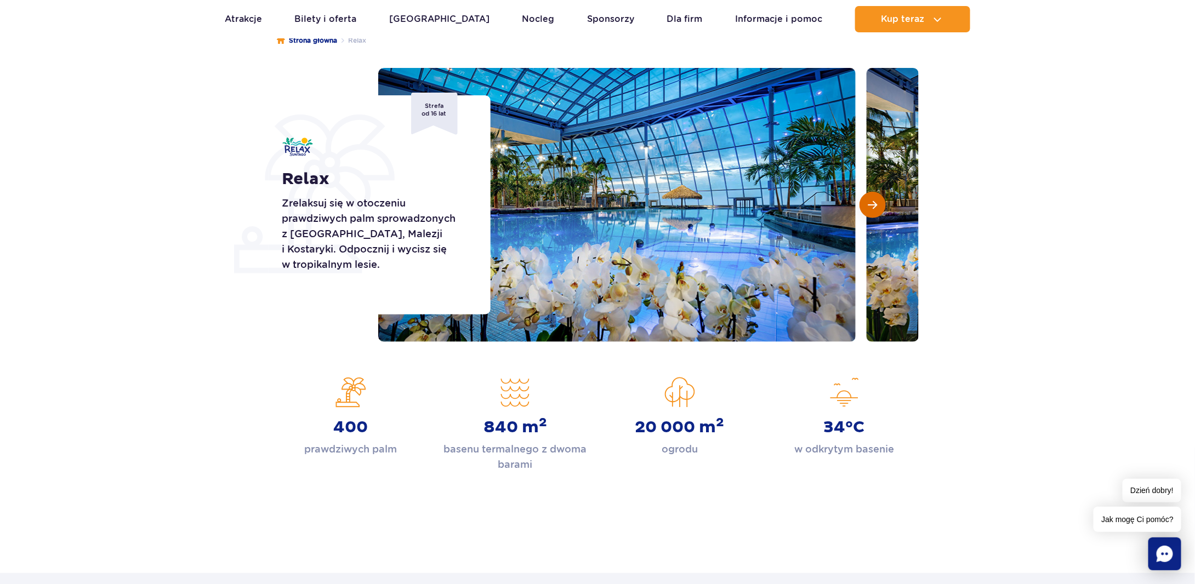
click at [872, 208] on span "Następny slajd" at bounding box center [871, 205] width 9 height 10
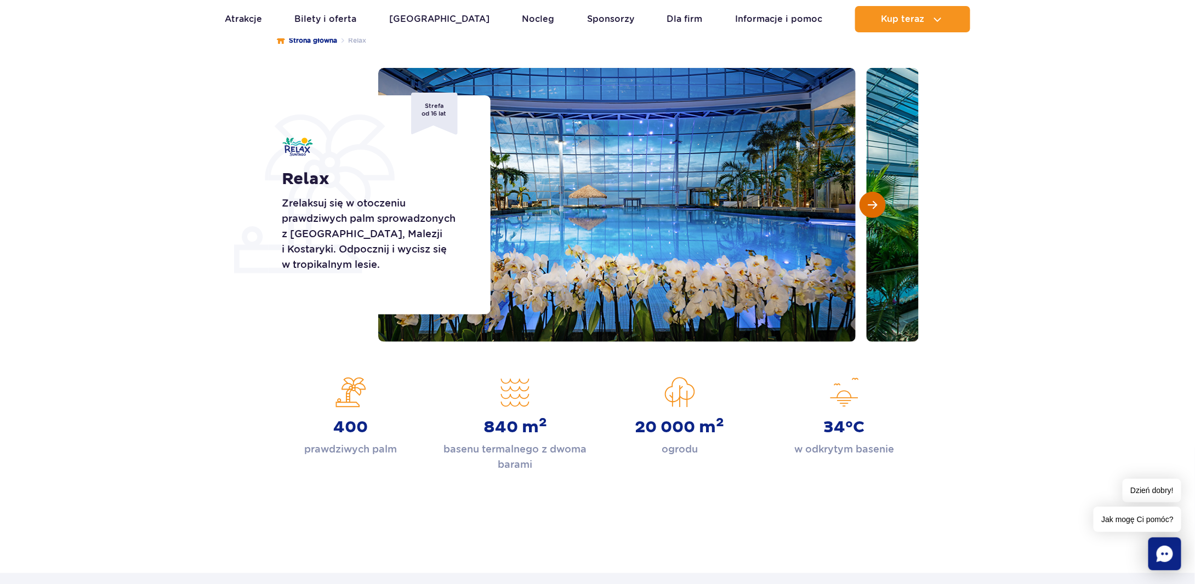
click at [872, 208] on span "Następny slajd" at bounding box center [871, 205] width 9 height 10
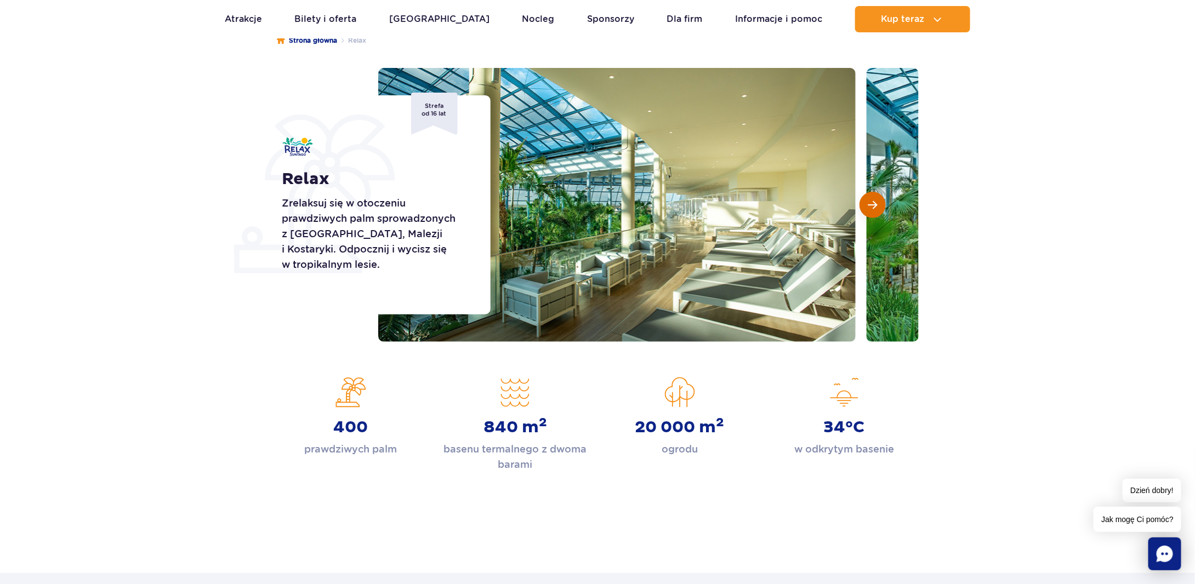
click at [872, 208] on span "Następny slajd" at bounding box center [871, 205] width 9 height 10
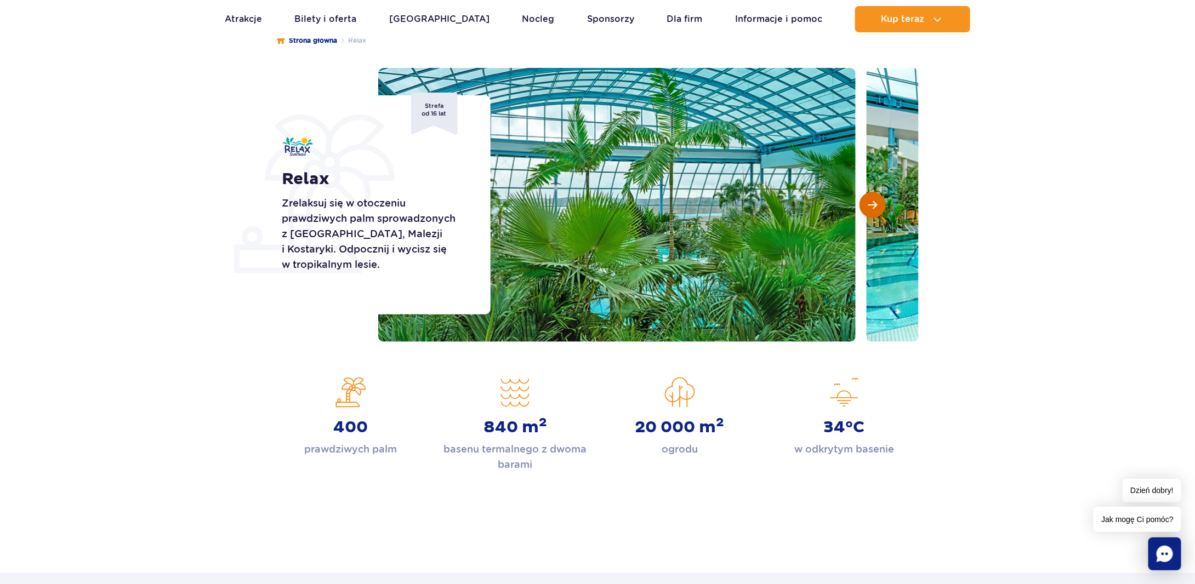
click at [872, 208] on span "Następny slajd" at bounding box center [871, 205] width 9 height 10
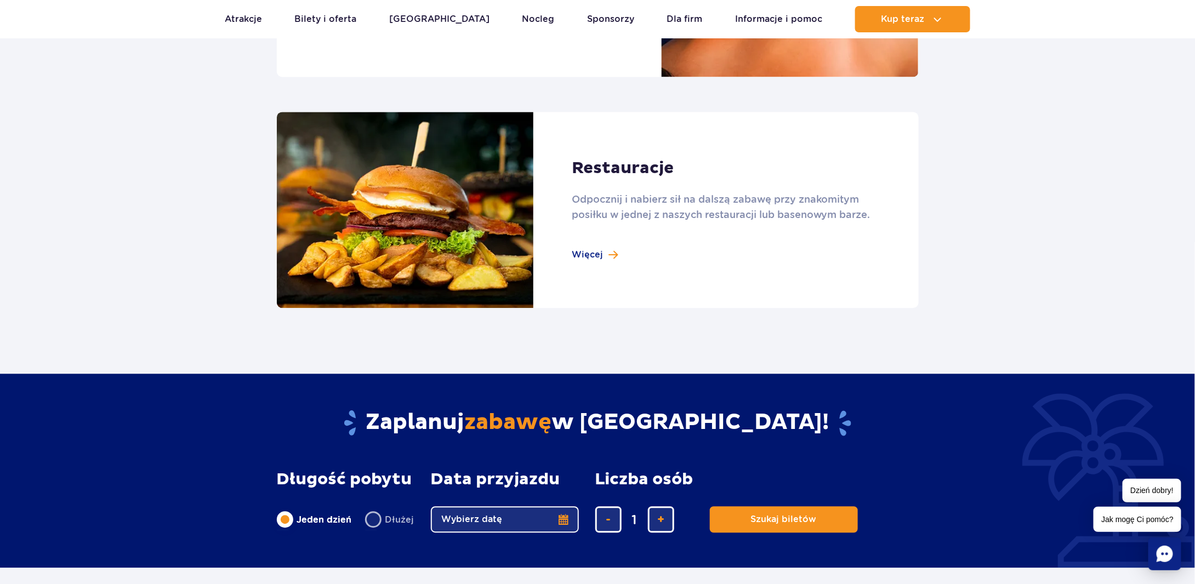
scroll to position [877, 0]
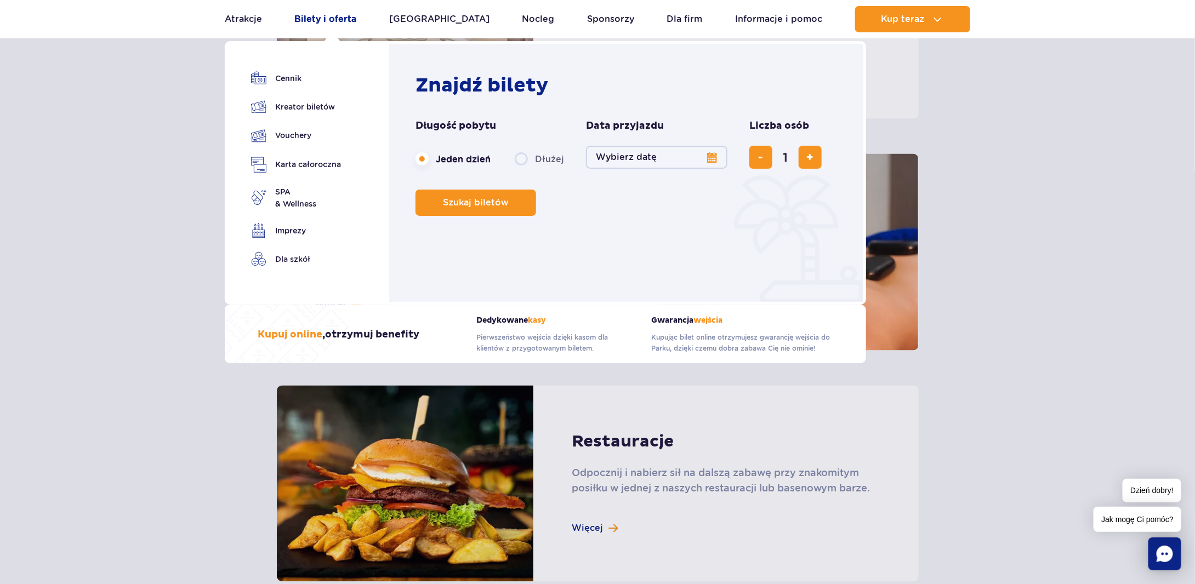
click at [339, 16] on link "Bilety i oferta" at bounding box center [326, 19] width 62 height 26
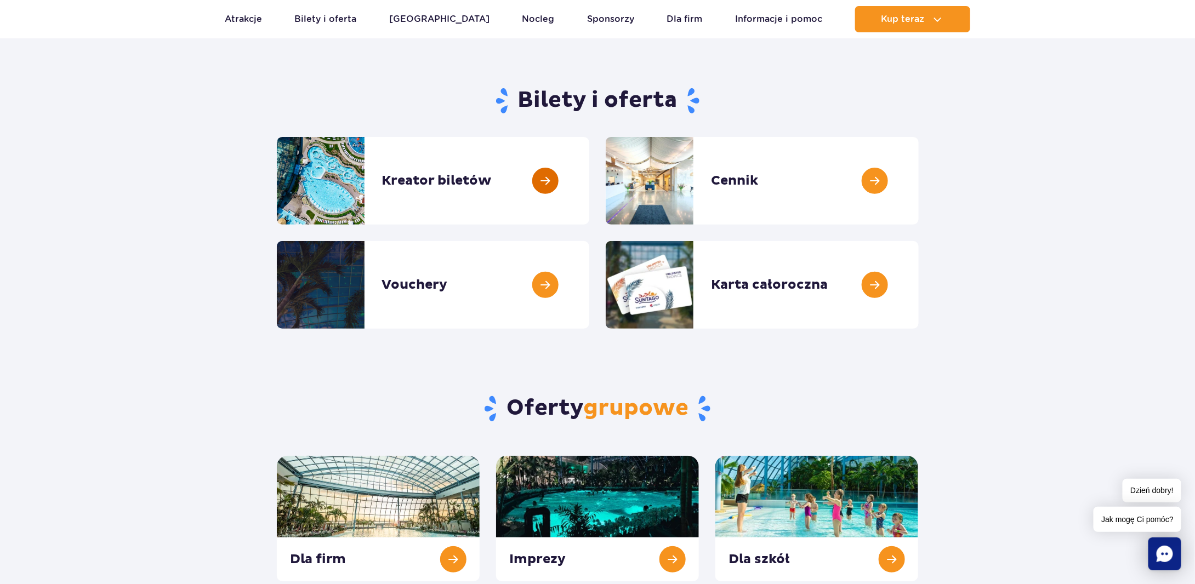
scroll to position [55, 0]
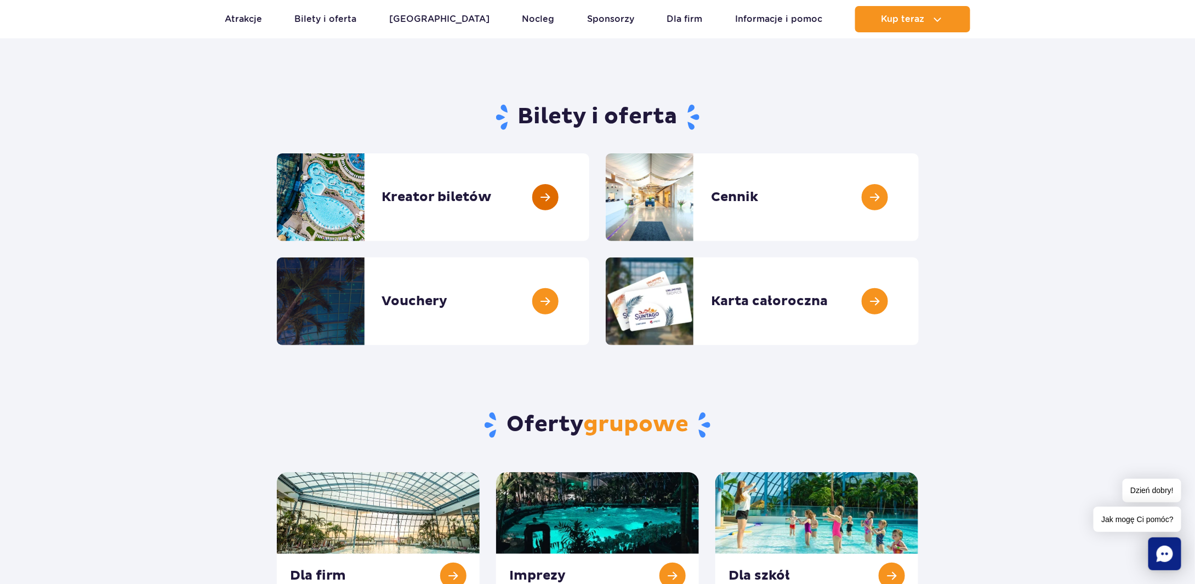
click at [589, 223] on link at bounding box center [589, 197] width 0 height 88
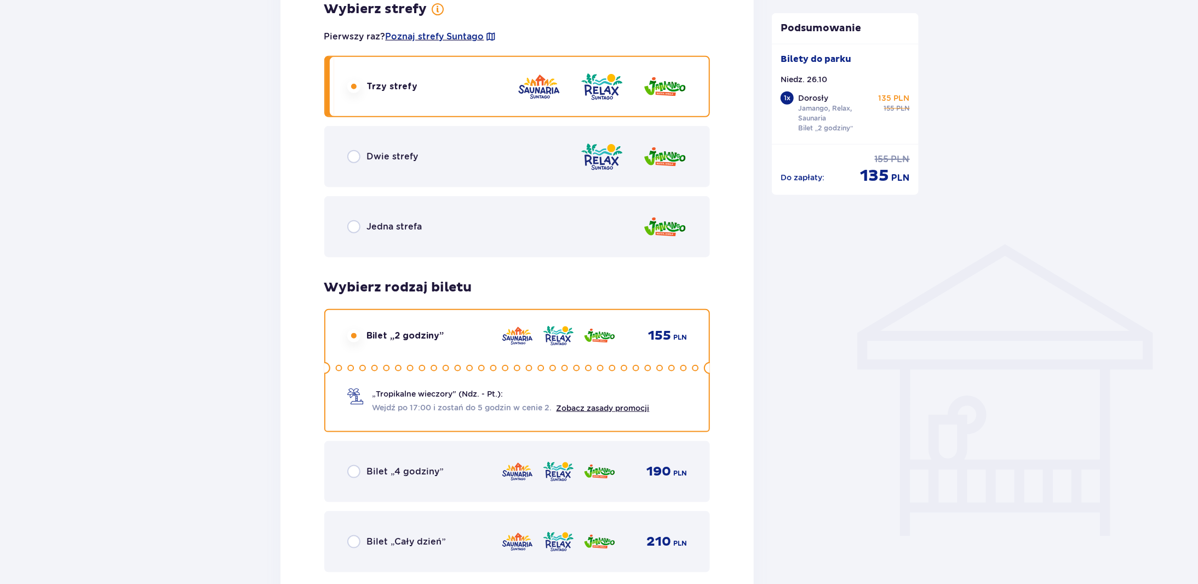
scroll to position [603, 0]
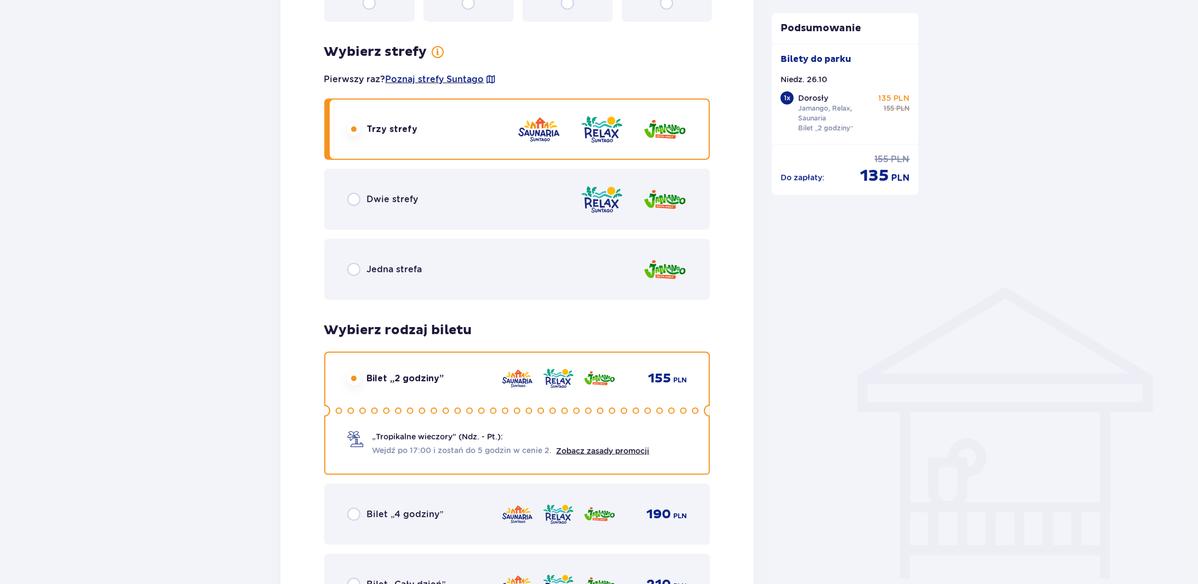
click at [416, 189] on div "Dwie strefy" at bounding box center [517, 199] width 386 height 61
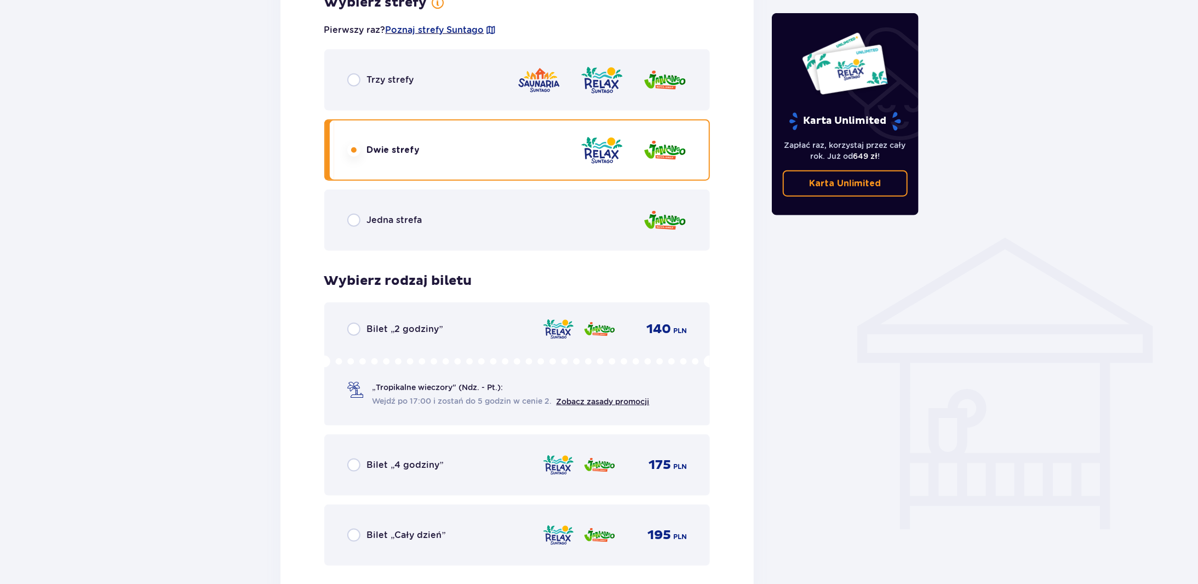
scroll to position [618, 0]
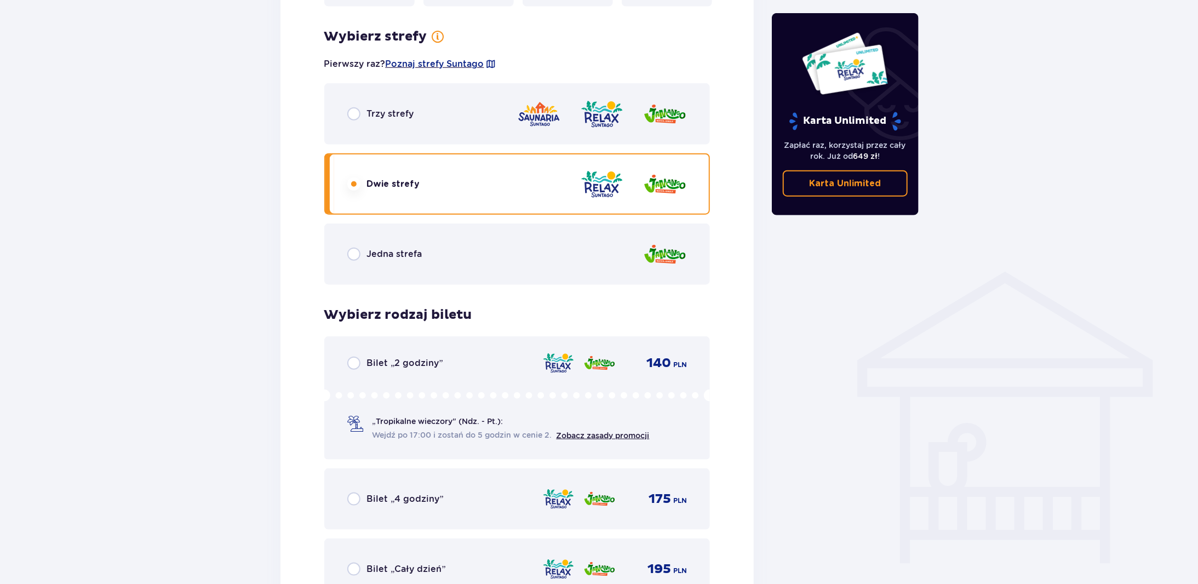
click at [459, 250] on div "Jedna strefa" at bounding box center [517, 254] width 386 height 61
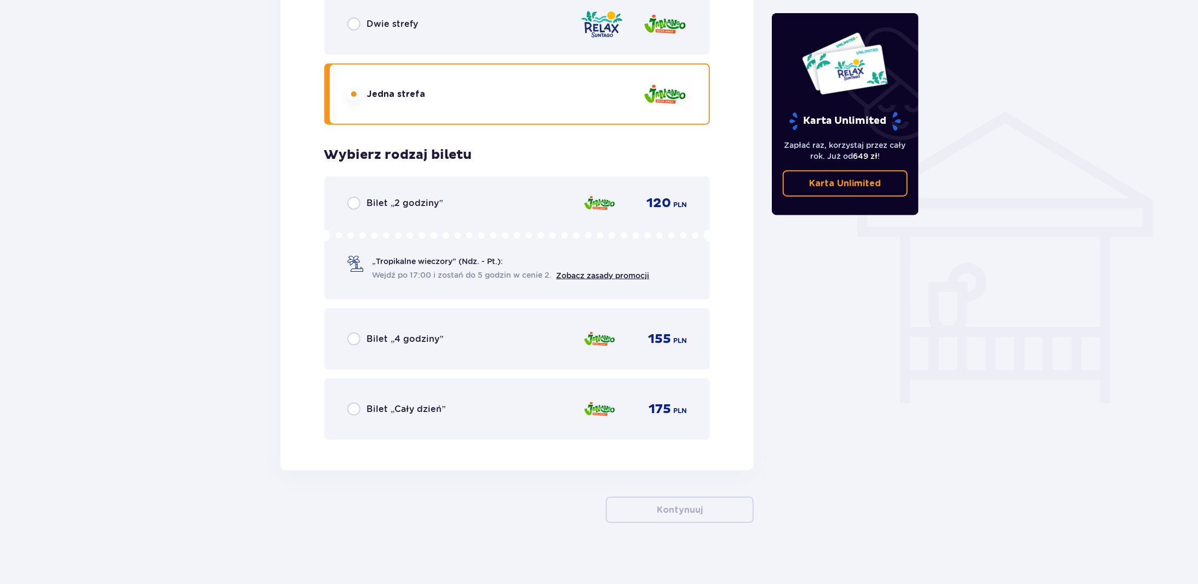
scroll to position [782, 0]
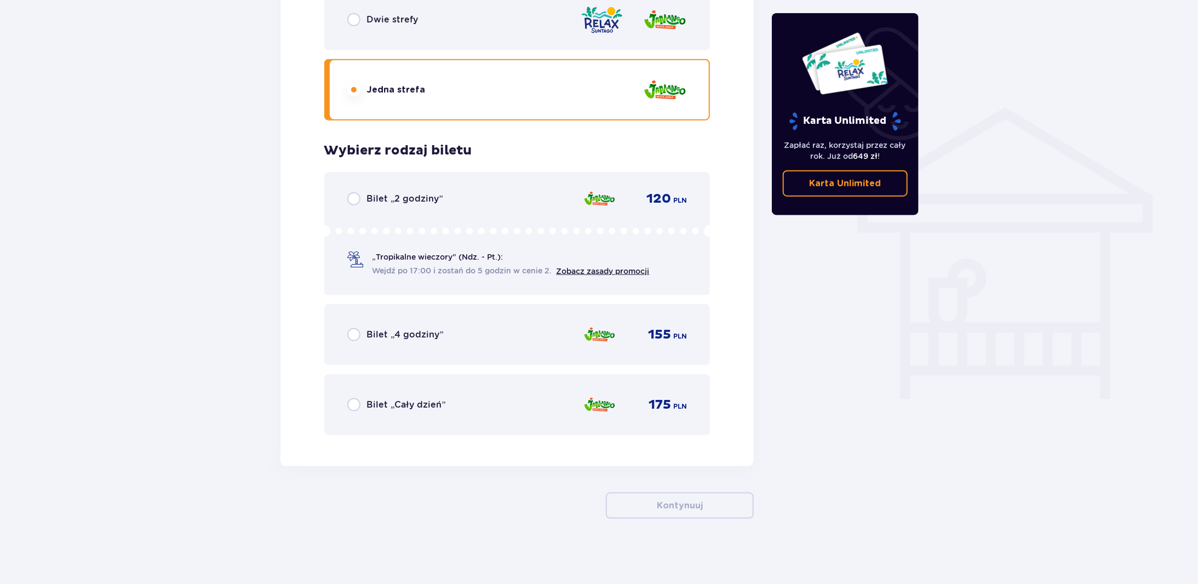
click at [437, 31] on div "Dwie strefy" at bounding box center [517, 19] width 386 height 61
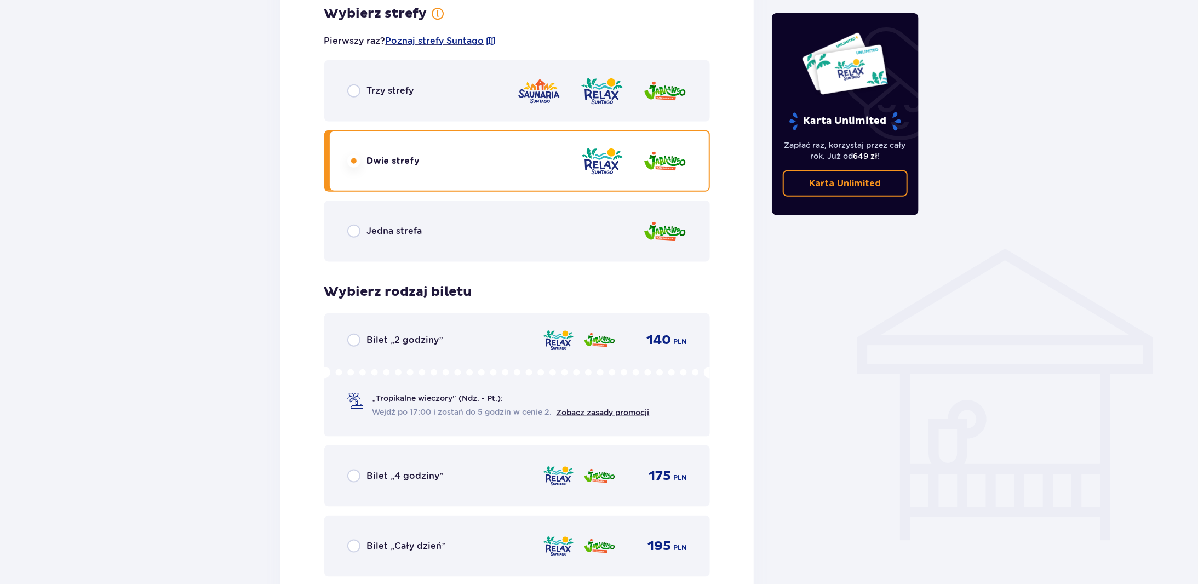
scroll to position [618, 0]
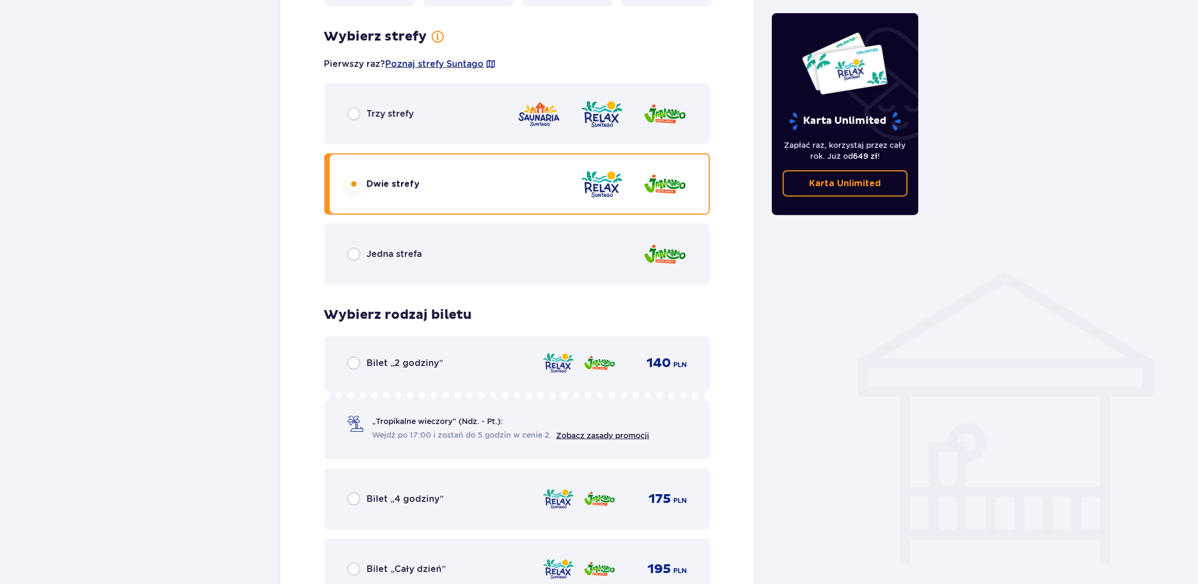
click at [422, 368] on span "Bilet „2 godziny”" at bounding box center [405, 363] width 76 height 12
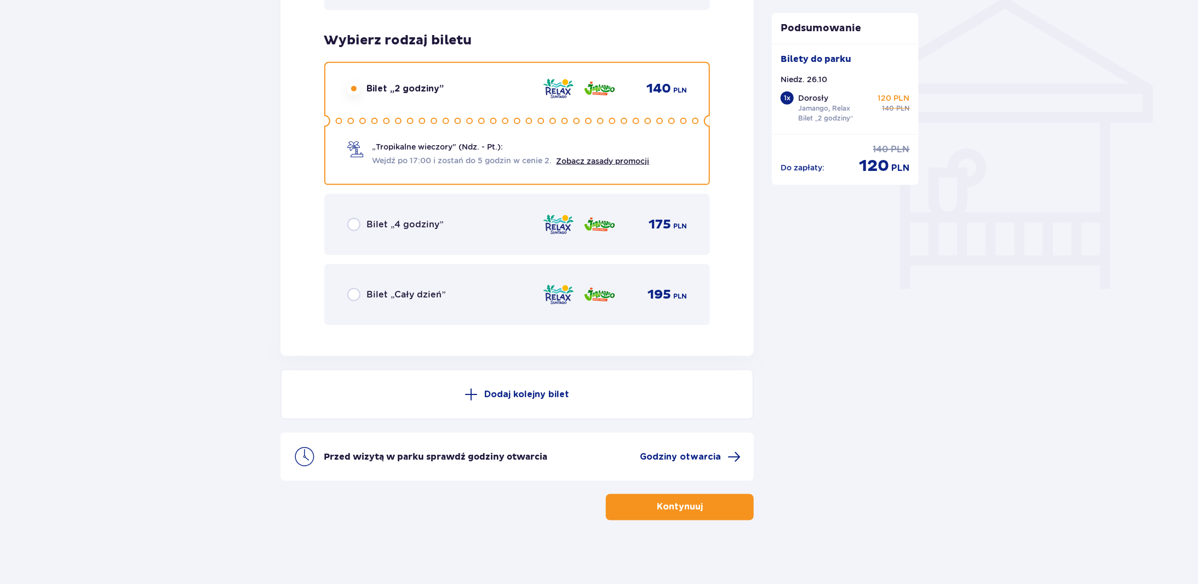
scroll to position [894, 0]
click at [695, 506] on button "Kontynuuj" at bounding box center [680, 506] width 148 height 26
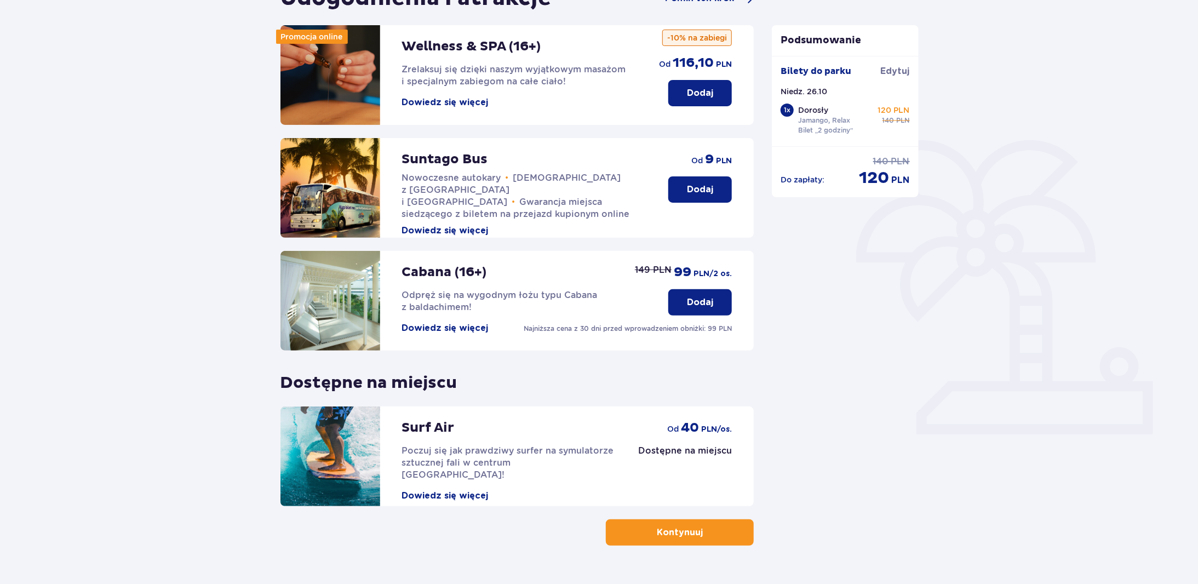
scroll to position [158, 0]
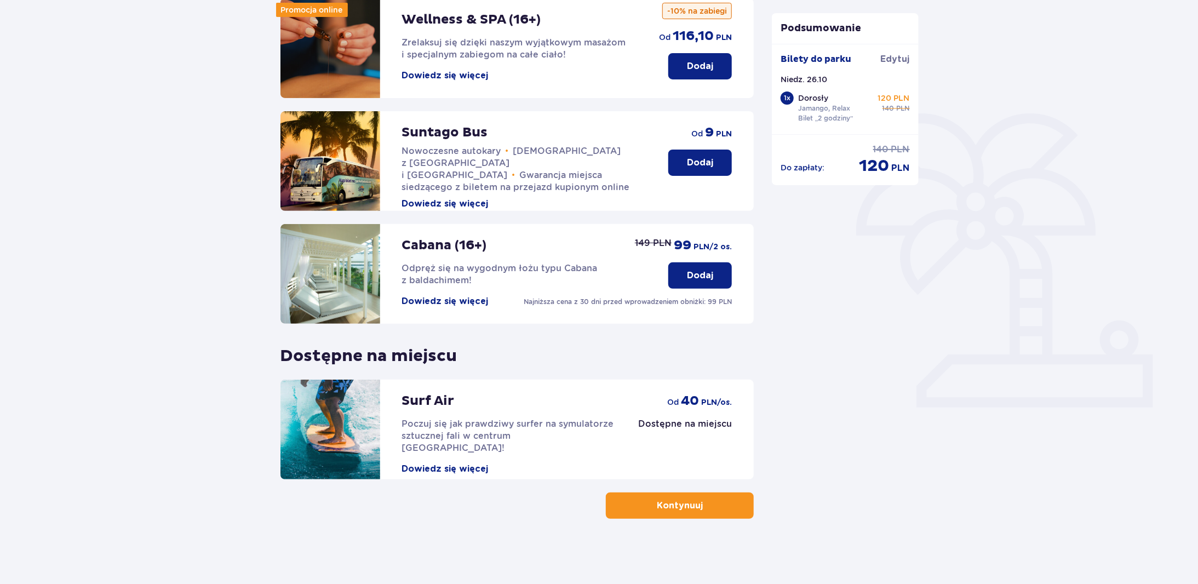
click at [722, 502] on button "Kontynuuj" at bounding box center [680, 506] width 148 height 26
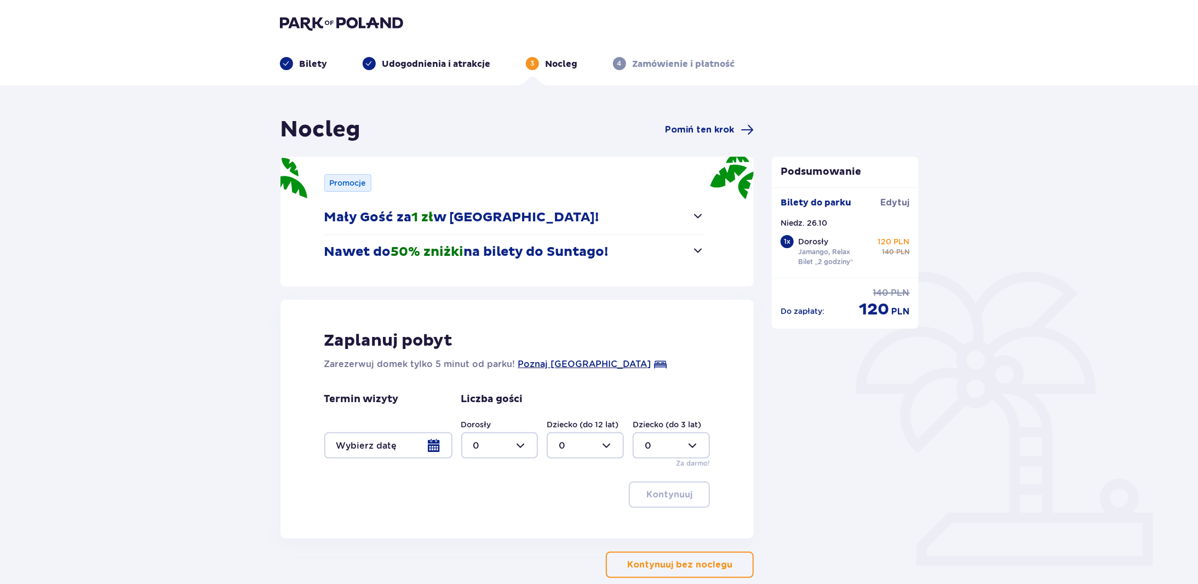
click at [709, 563] on p "Kontynuuj bez noclegu" at bounding box center [679, 565] width 105 height 12
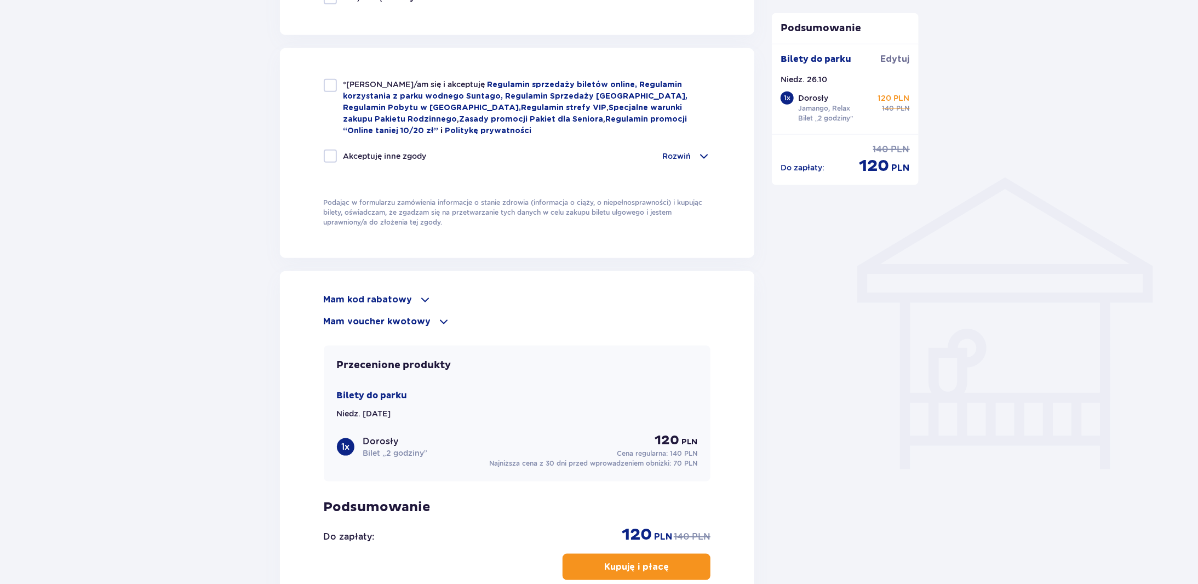
scroll to position [866, 0]
